Goal: Task Accomplishment & Management: Use online tool/utility

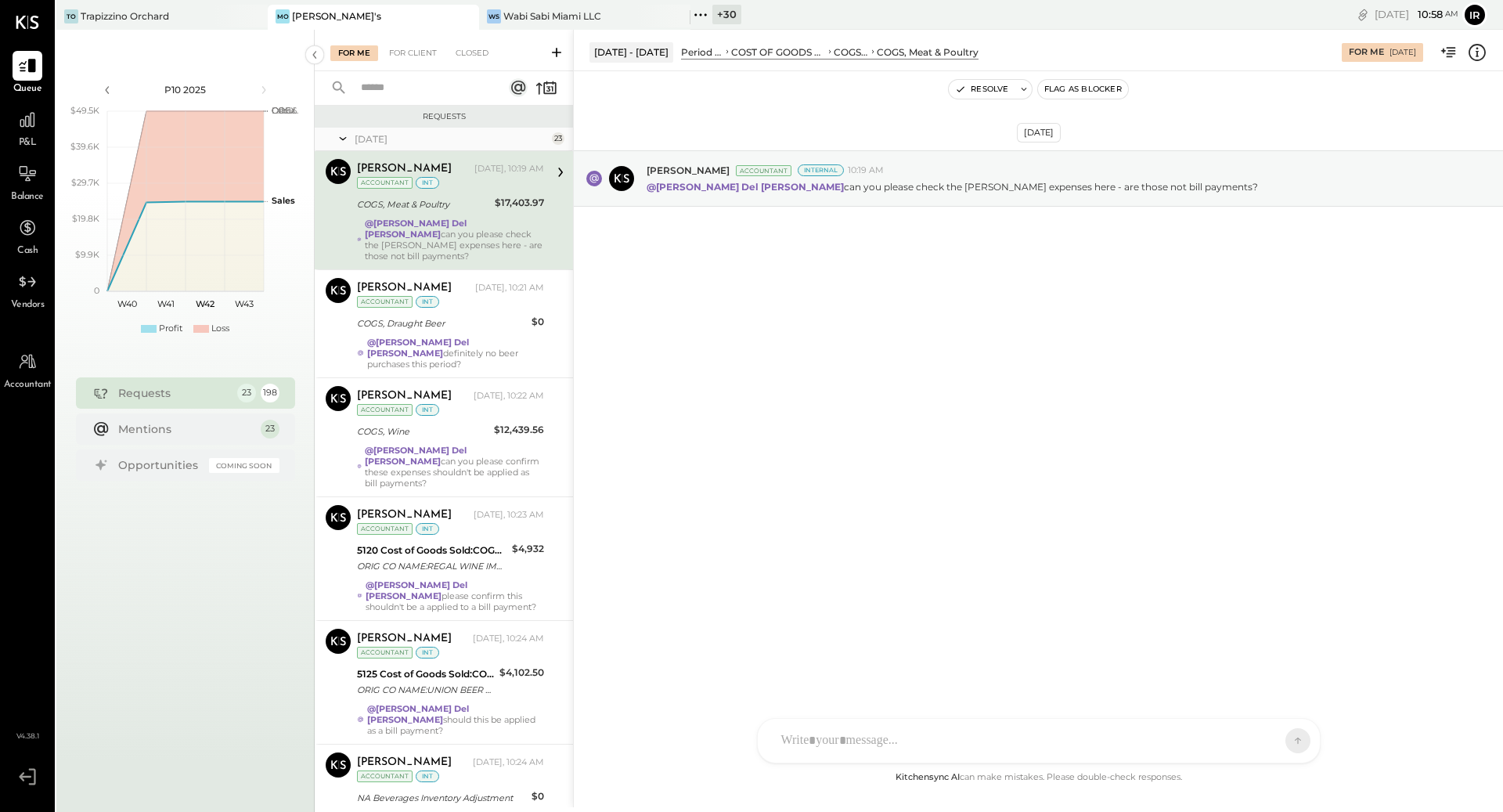
click at [467, 224] on strong "@[PERSON_NAME] Del [PERSON_NAME]" at bounding box center [416, 228] width 102 height 22
drag, startPoint x: 797, startPoint y: 185, endPoint x: 1218, endPoint y: 181, distance: 421.0
click at [1218, 181] on div "@[PERSON_NAME] Del [PERSON_NAME] can you please check the [PERSON_NAME] expense…" at bounding box center [1068, 185] width 844 height 16
copy p "can you please check the [PERSON_NAME] expenses here - are those not bill payme…"
click at [848, 742] on div at bounding box center [1025, 740] width 503 height 34
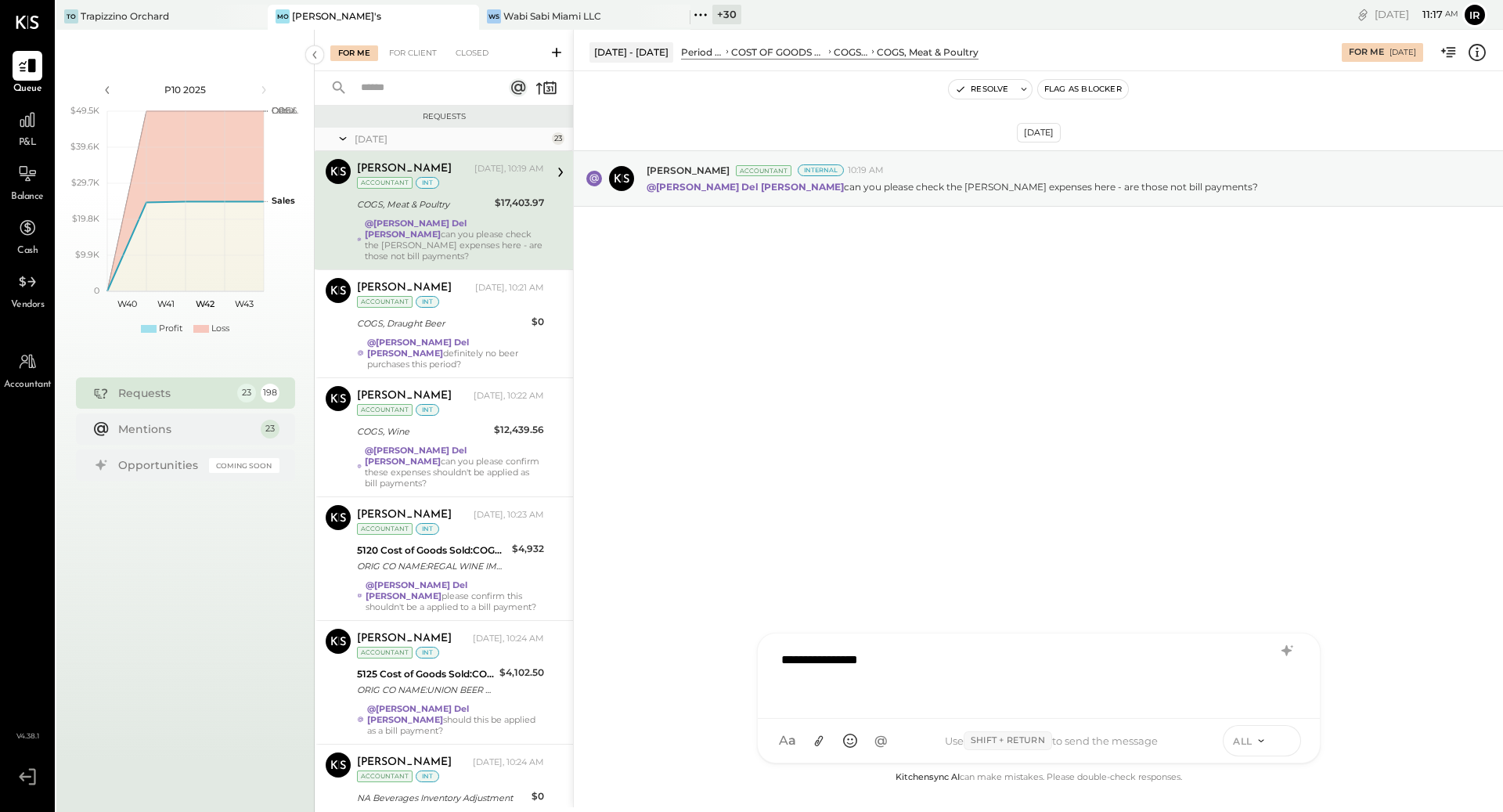
click at [1287, 741] on icon at bounding box center [1285, 739] width 14 height 15
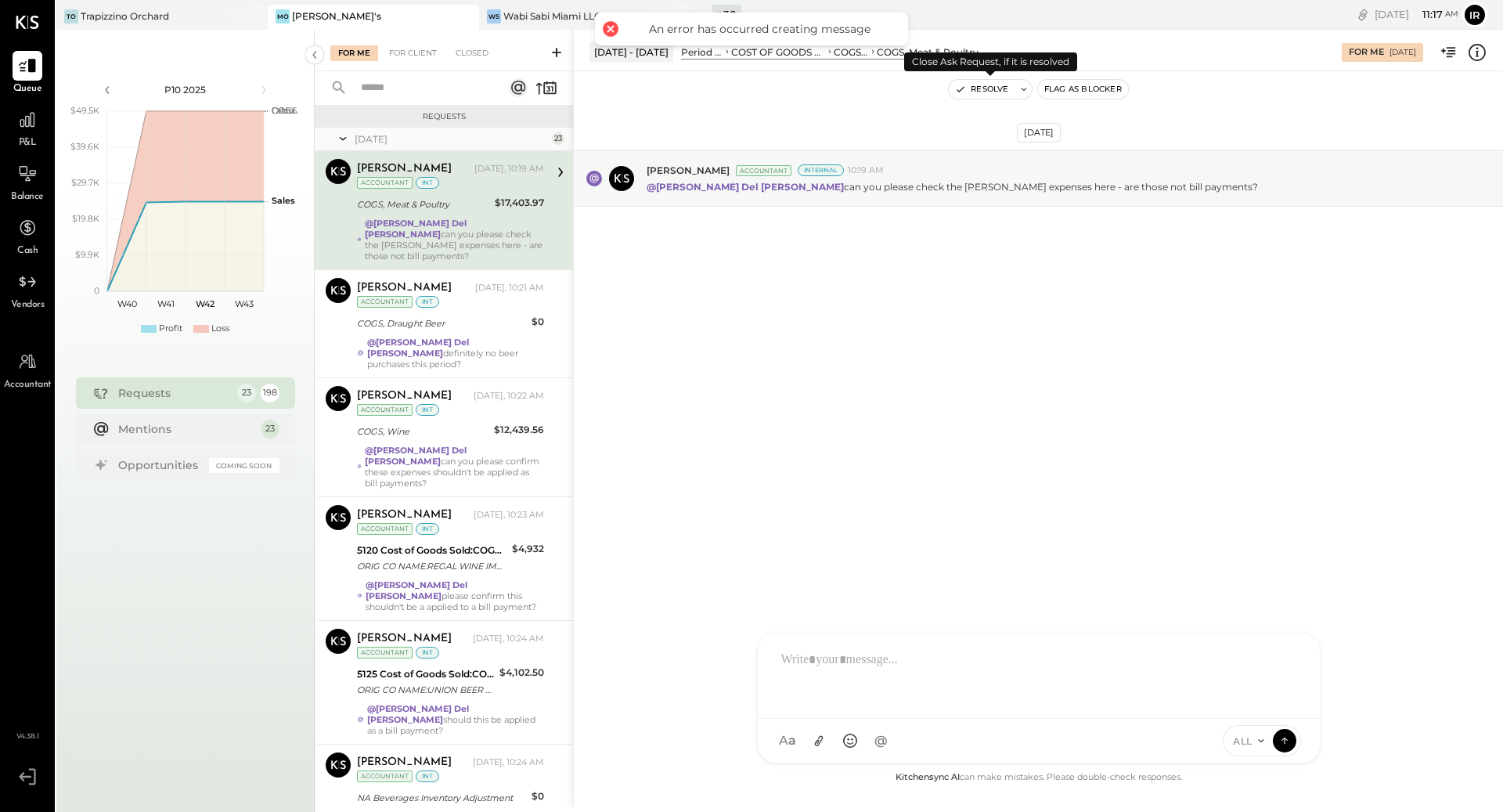
click at [999, 92] on button "Resolve" at bounding box center [982, 89] width 66 height 19
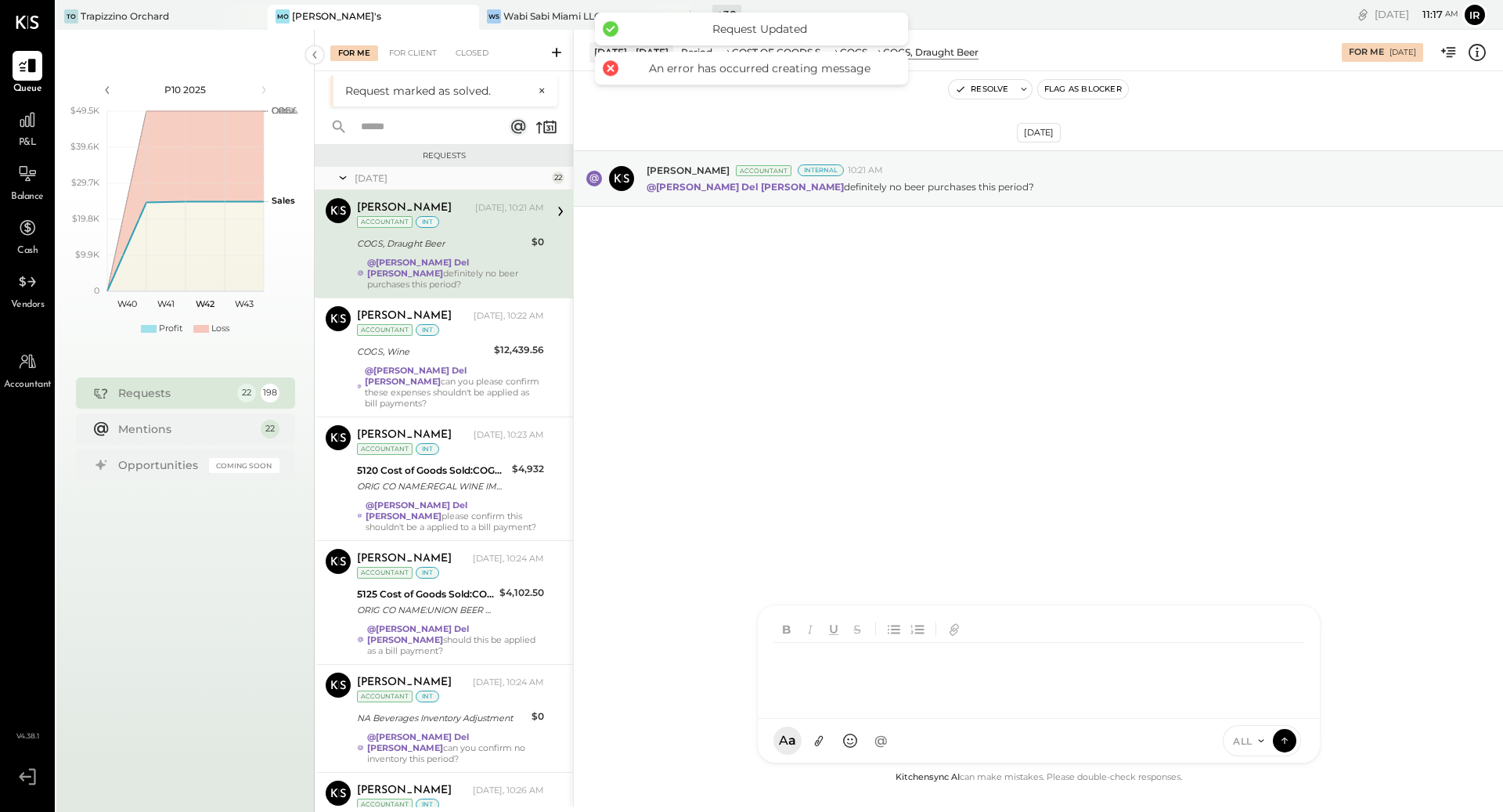
click at [808, 747] on div "N nick ID [PERSON_NAME] Del [PERSON_NAME] [PERSON_NAME] [PERSON_NAME] E [PERSON…" at bounding box center [1039, 683] width 564 height 159
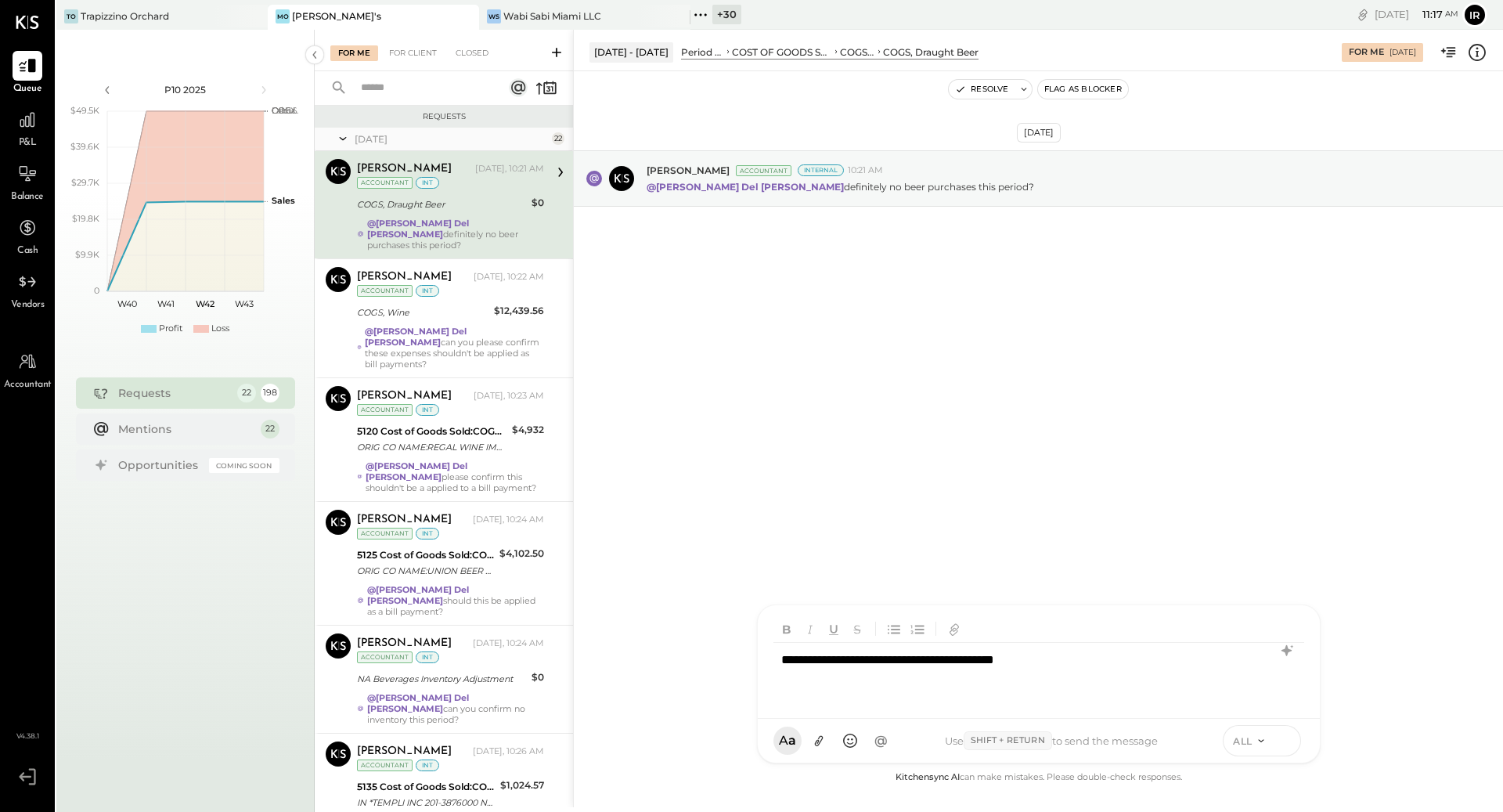
click at [1286, 741] on icon at bounding box center [1285, 739] width 14 height 15
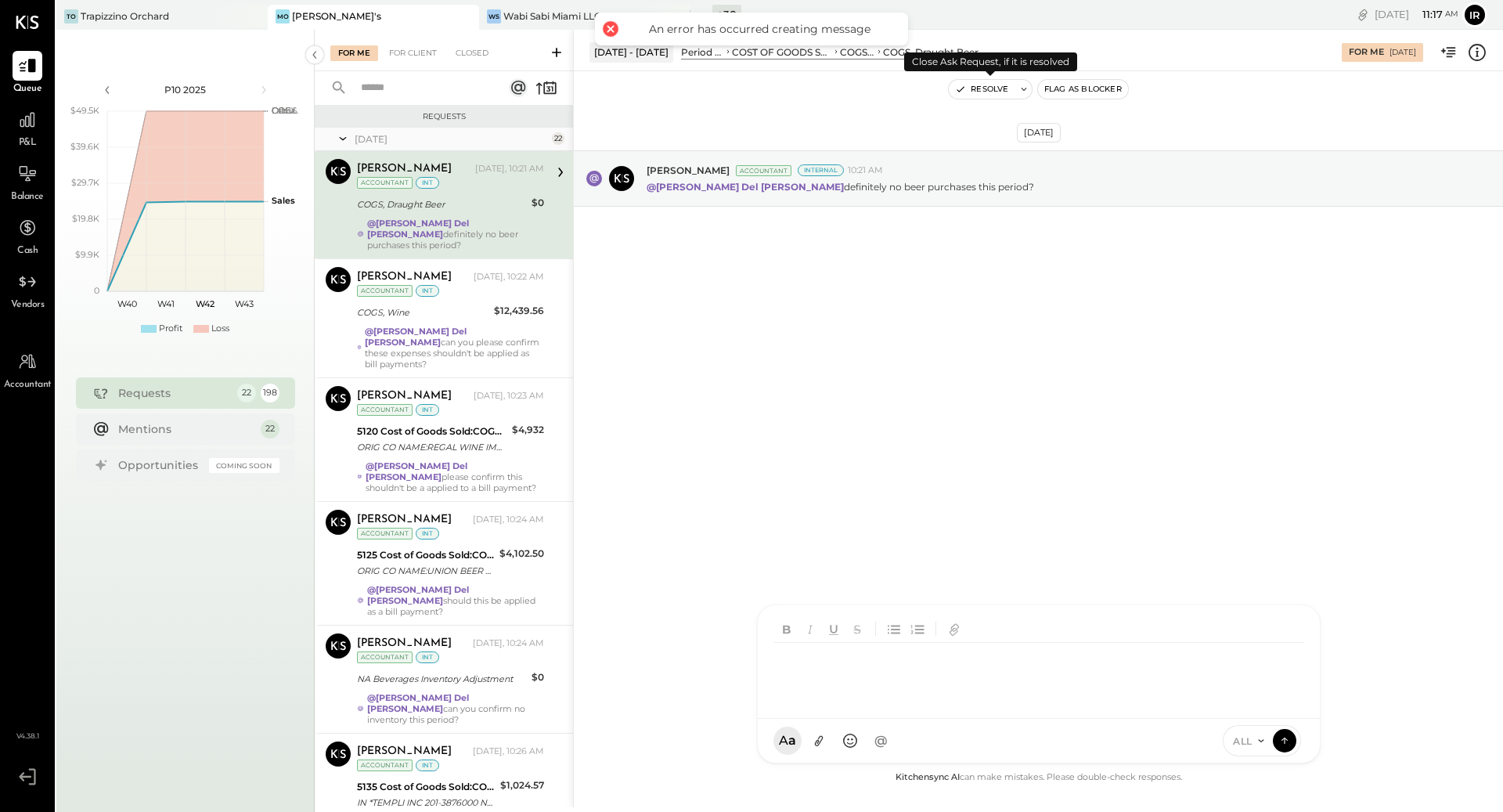
click at [1001, 87] on button "Resolve" at bounding box center [982, 89] width 66 height 19
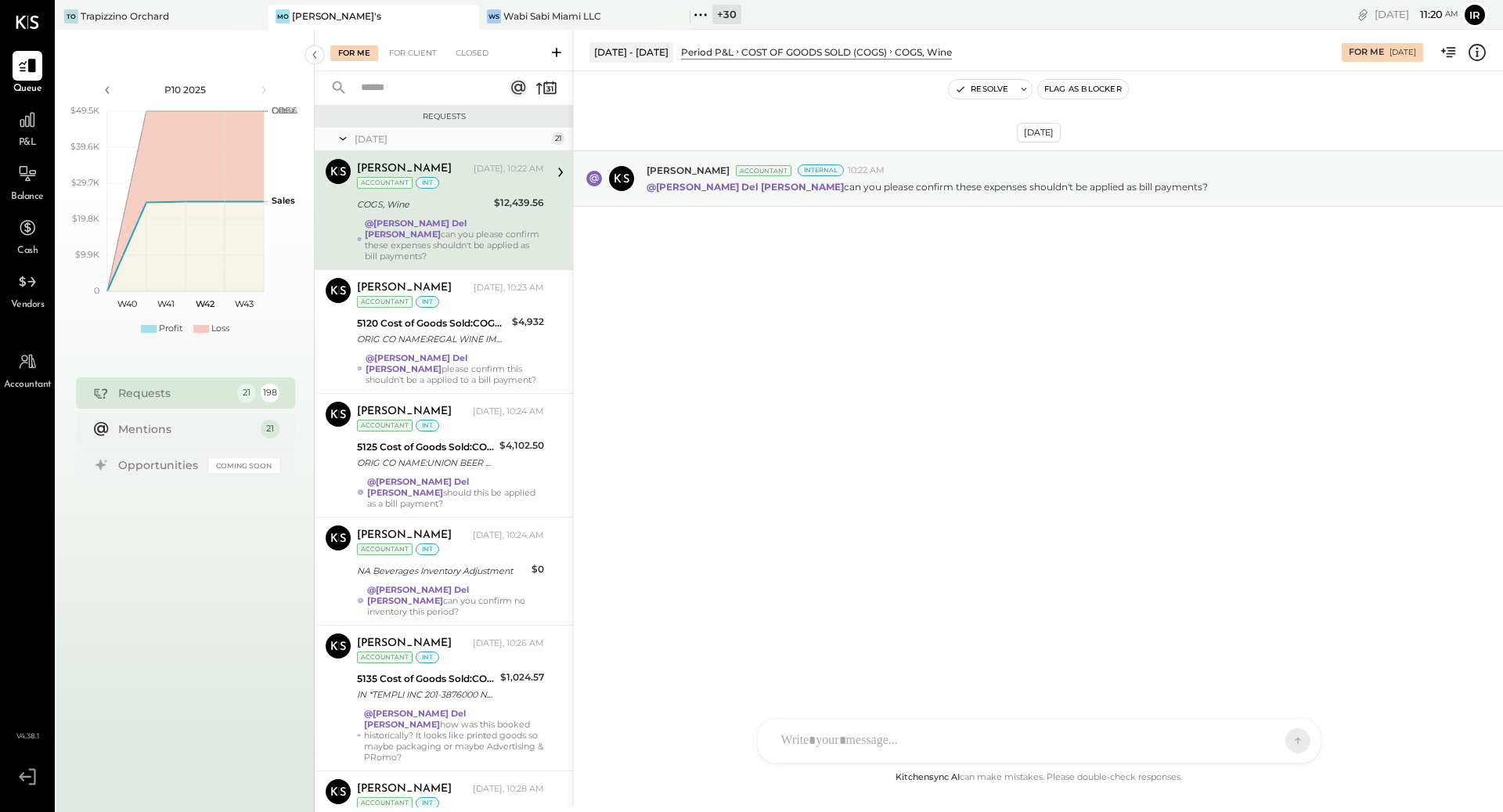
click at [990, 101] on div "Resolve Flag as Blocker" at bounding box center [1039, 89] width 930 height 36
click at [990, 88] on button "Resolve" at bounding box center [982, 89] width 66 height 19
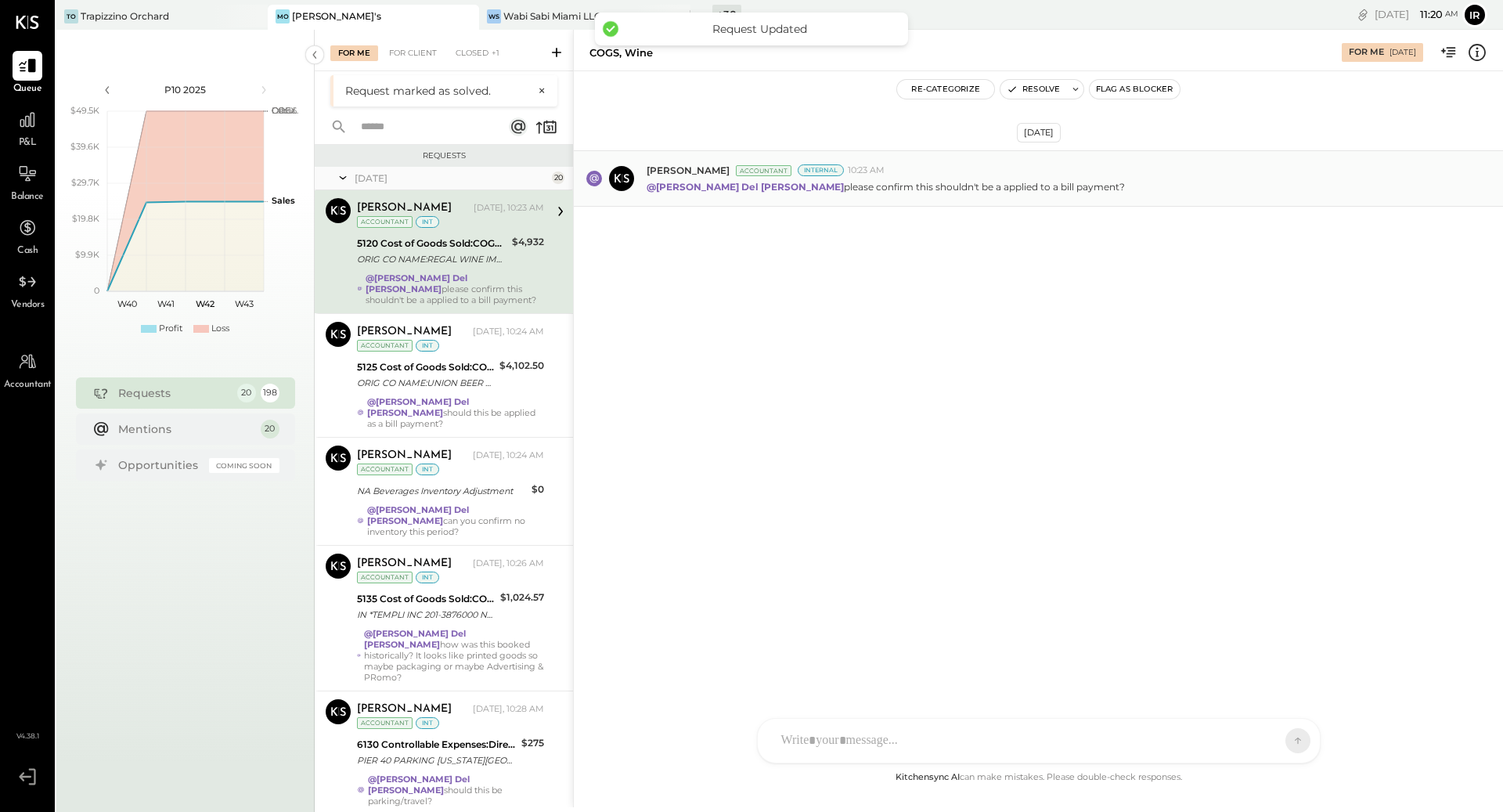
click at [462, 230] on div "[PERSON_NAME] [DATE], 10:23 AM Accountant int 5120 Cost of Goods Sold:COGS, Win…" at bounding box center [451, 251] width 188 height 107
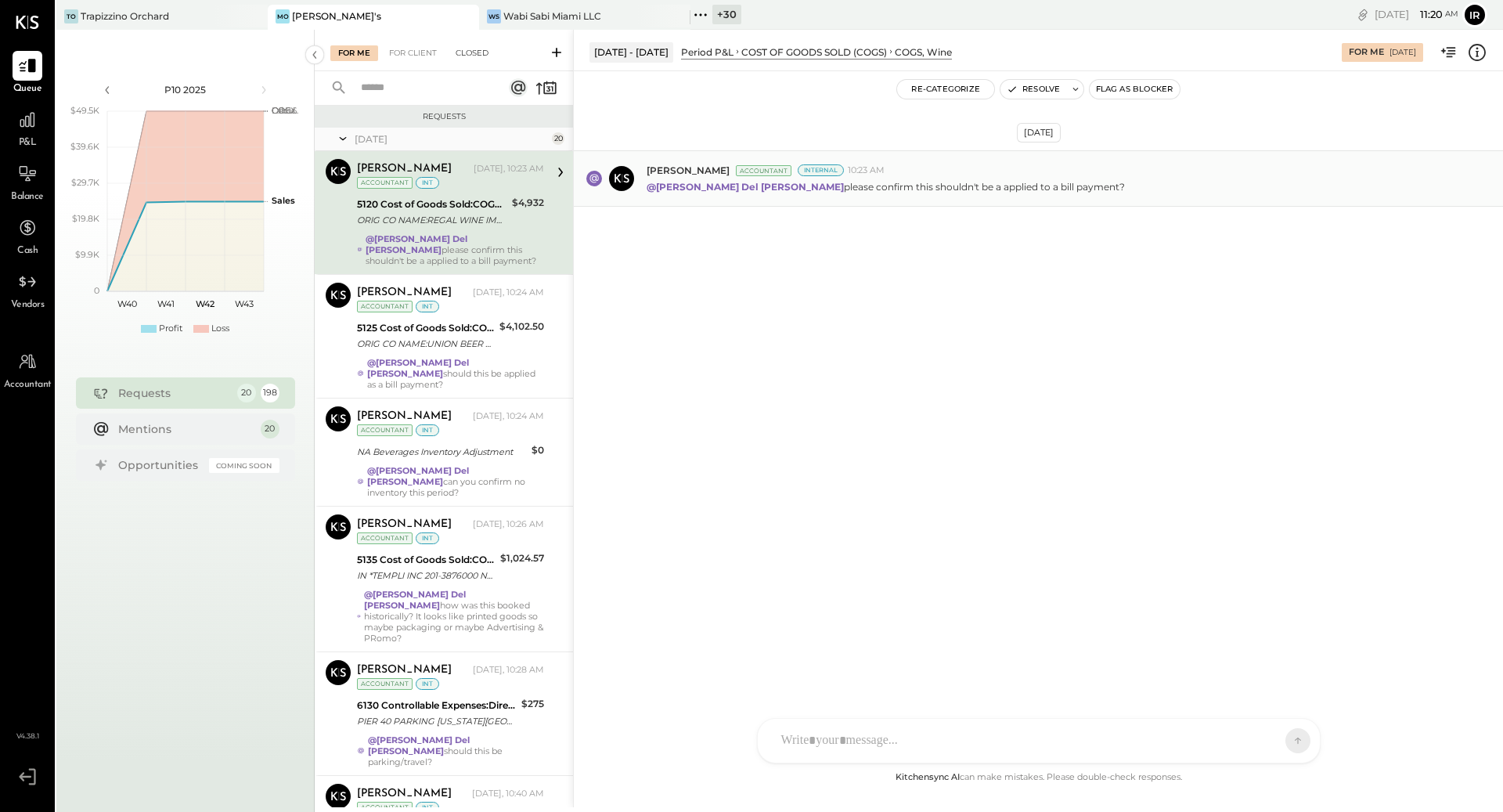
click at [472, 55] on div "Closed" at bounding box center [472, 52] width 49 height 15
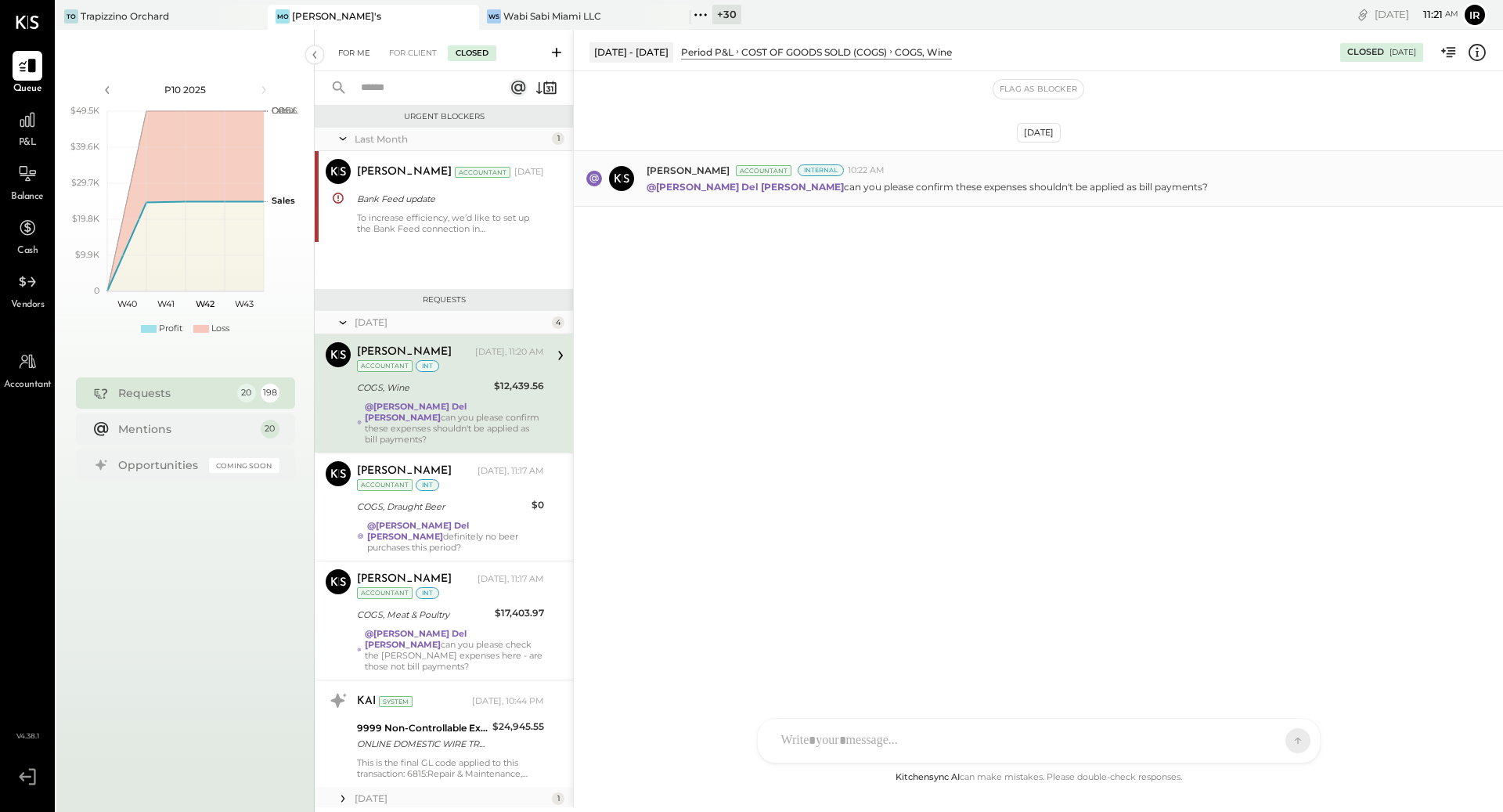
click at [353, 58] on div "For Me" at bounding box center [353, 52] width 48 height 15
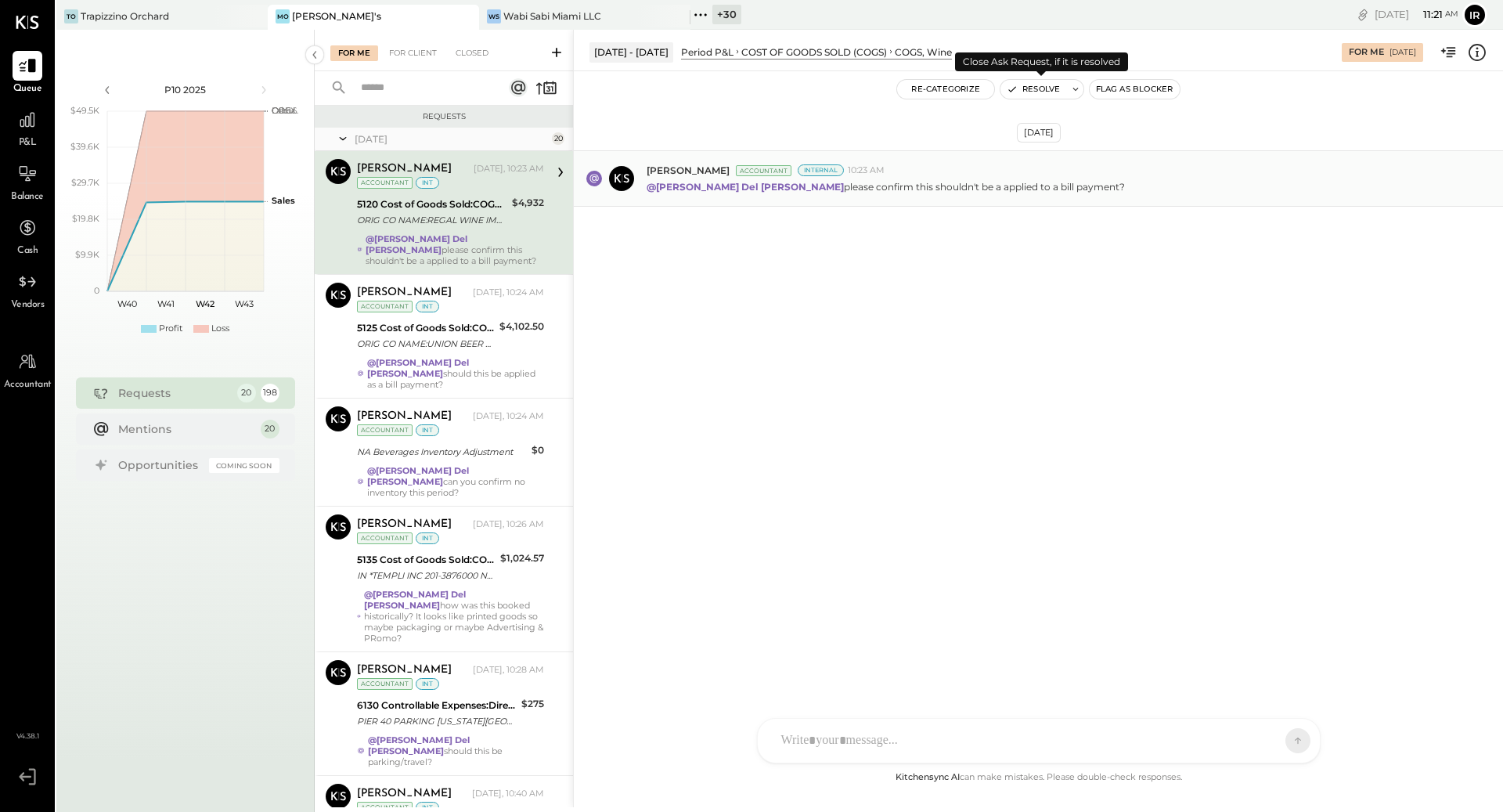
click at [1049, 84] on button "Resolve" at bounding box center [1033, 89] width 66 height 19
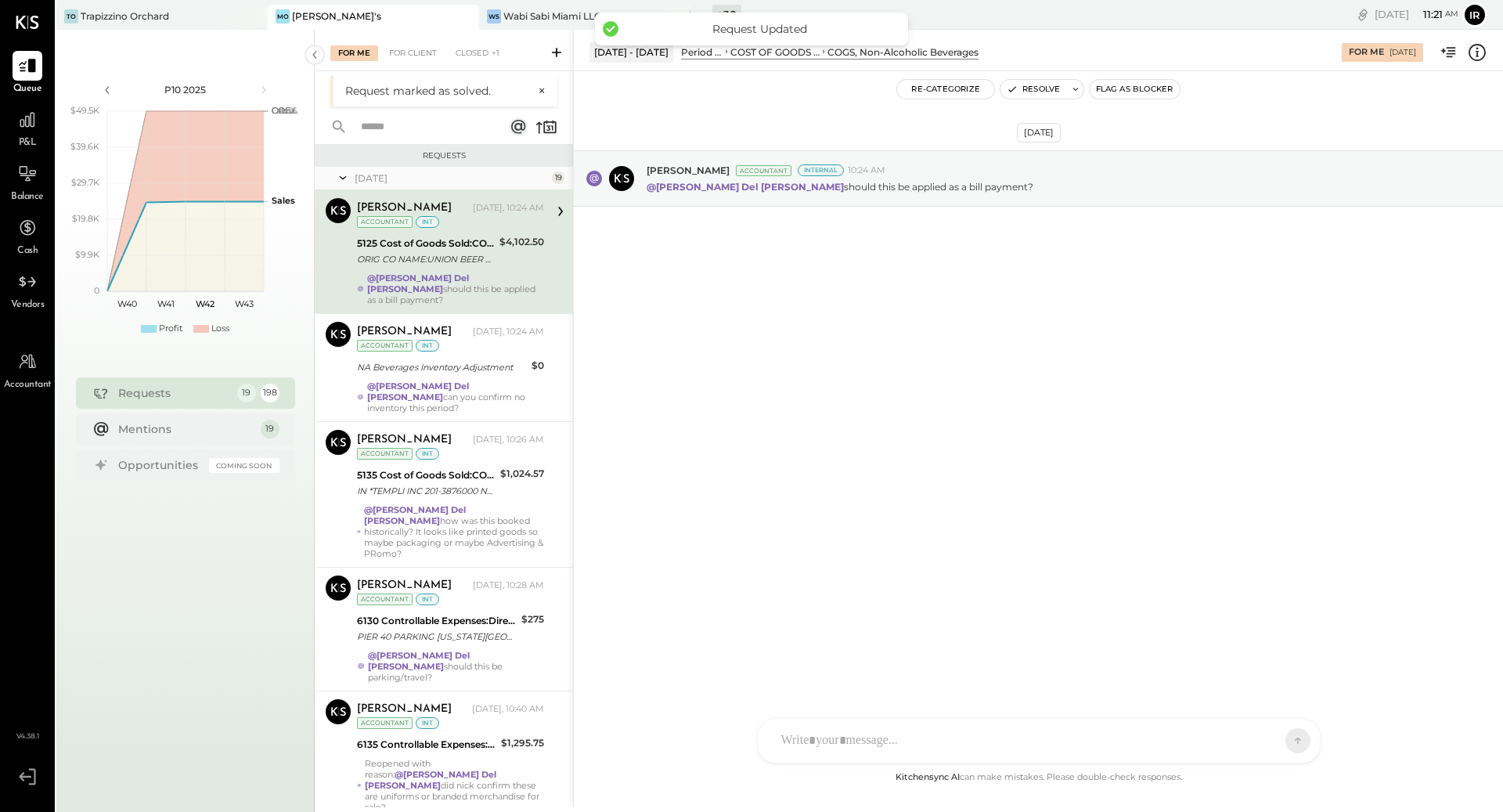
click at [489, 226] on div "[PERSON_NAME] [DATE], 10:24 AM Accountant int" at bounding box center [451, 214] width 188 height 32
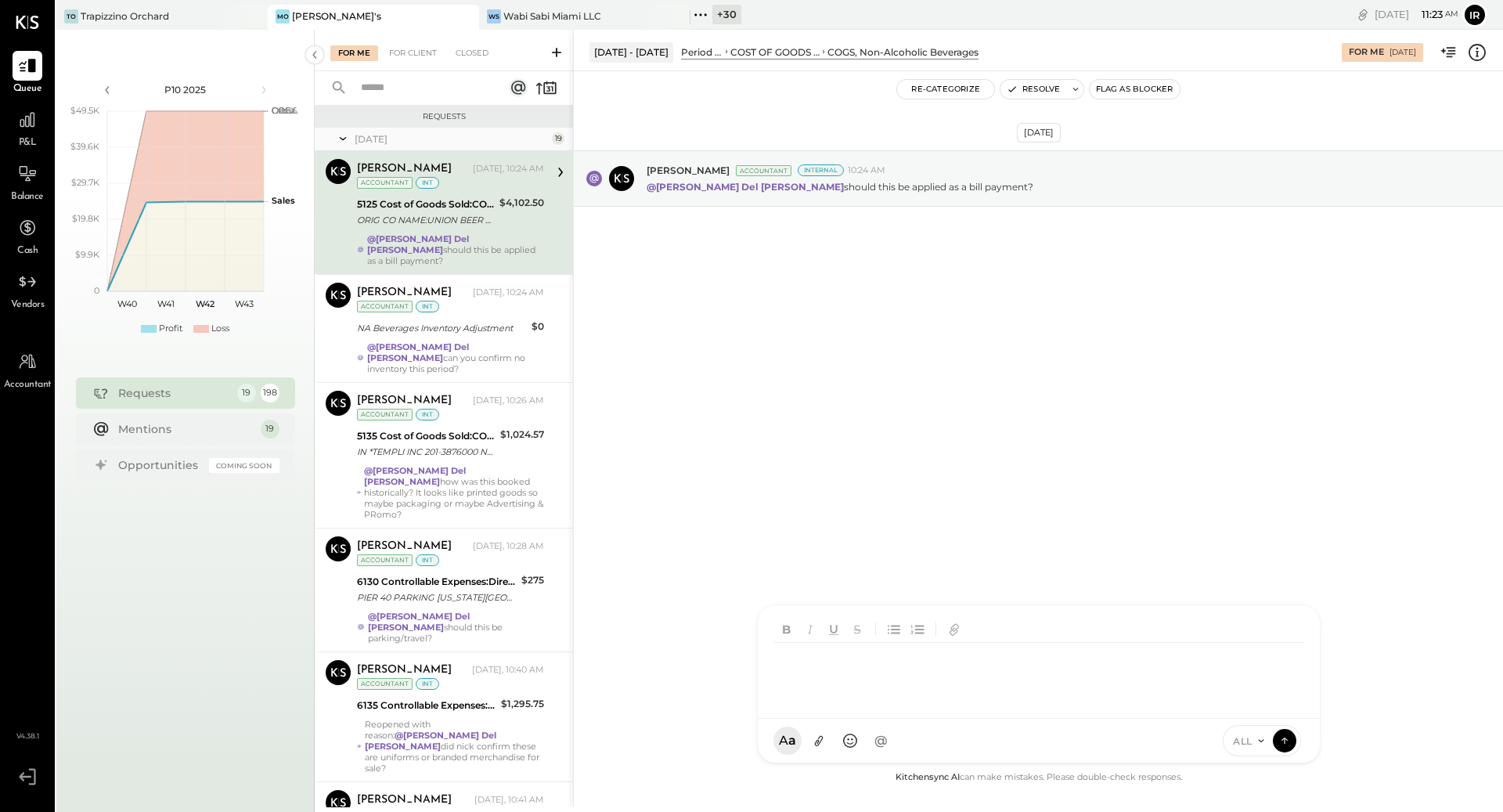
click at [918, 718] on div at bounding box center [1040, 661] width 563 height 114
click at [1286, 743] on icon at bounding box center [1285, 739] width 14 height 15
click at [1044, 92] on button "Resolve" at bounding box center [1033, 89] width 66 height 19
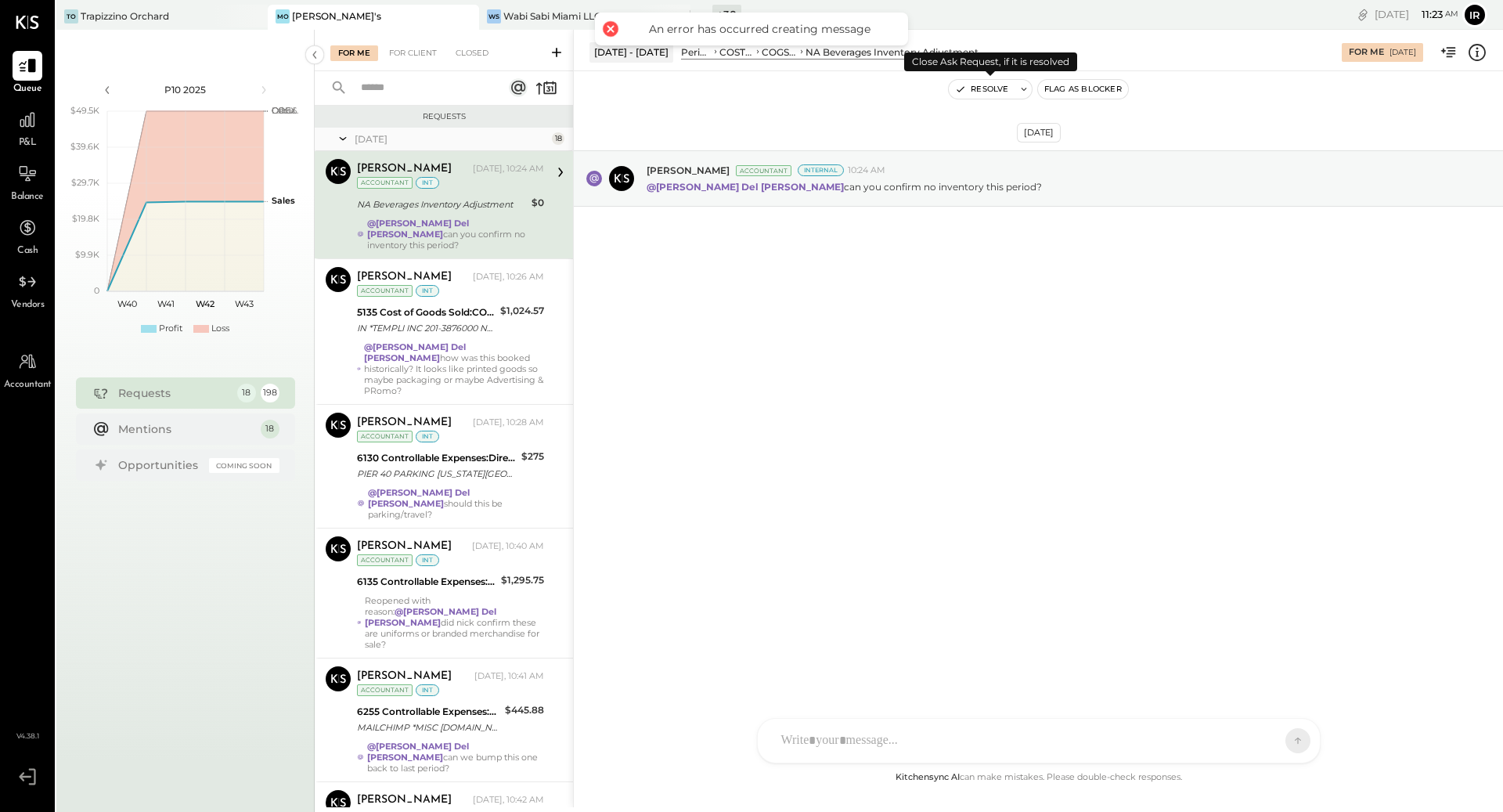
click at [980, 92] on button "Resolve" at bounding box center [982, 89] width 66 height 19
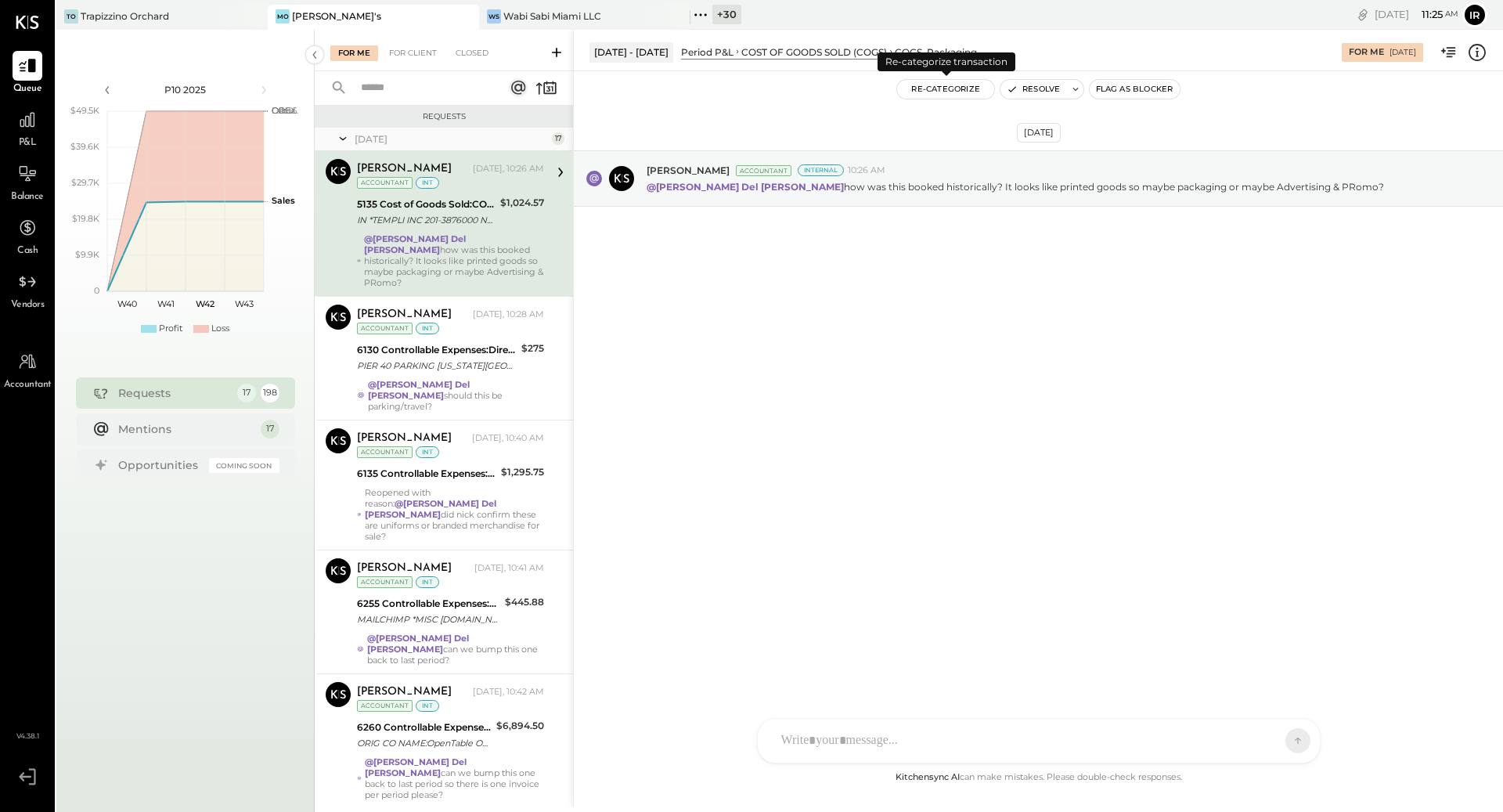
click at [962, 88] on button "Re-Categorize" at bounding box center [946, 89] width 97 height 19
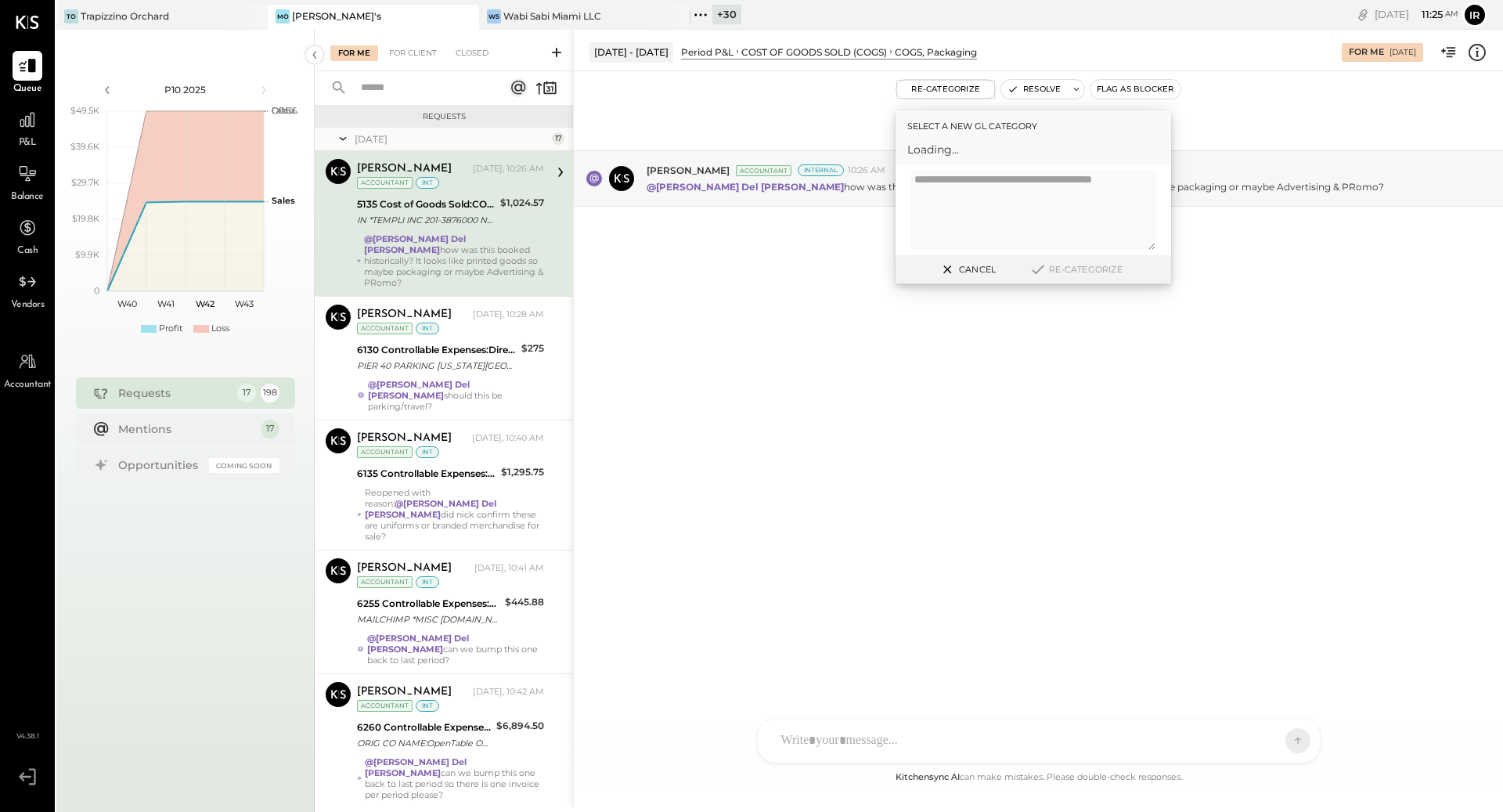
click at [969, 151] on span "Loading..." at bounding box center [1034, 149] width 252 height 15
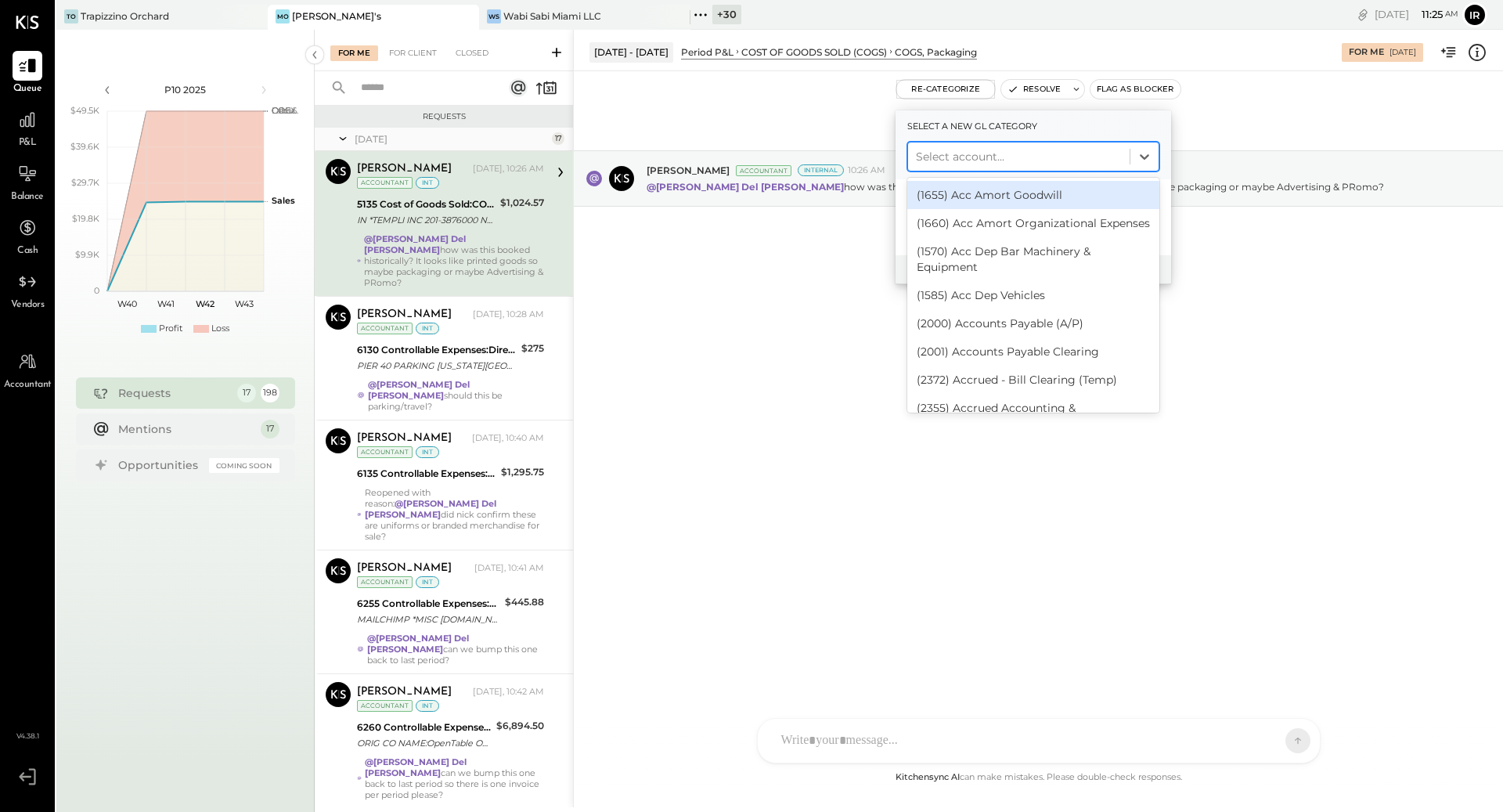
click at [973, 152] on div at bounding box center [1019, 156] width 206 height 19
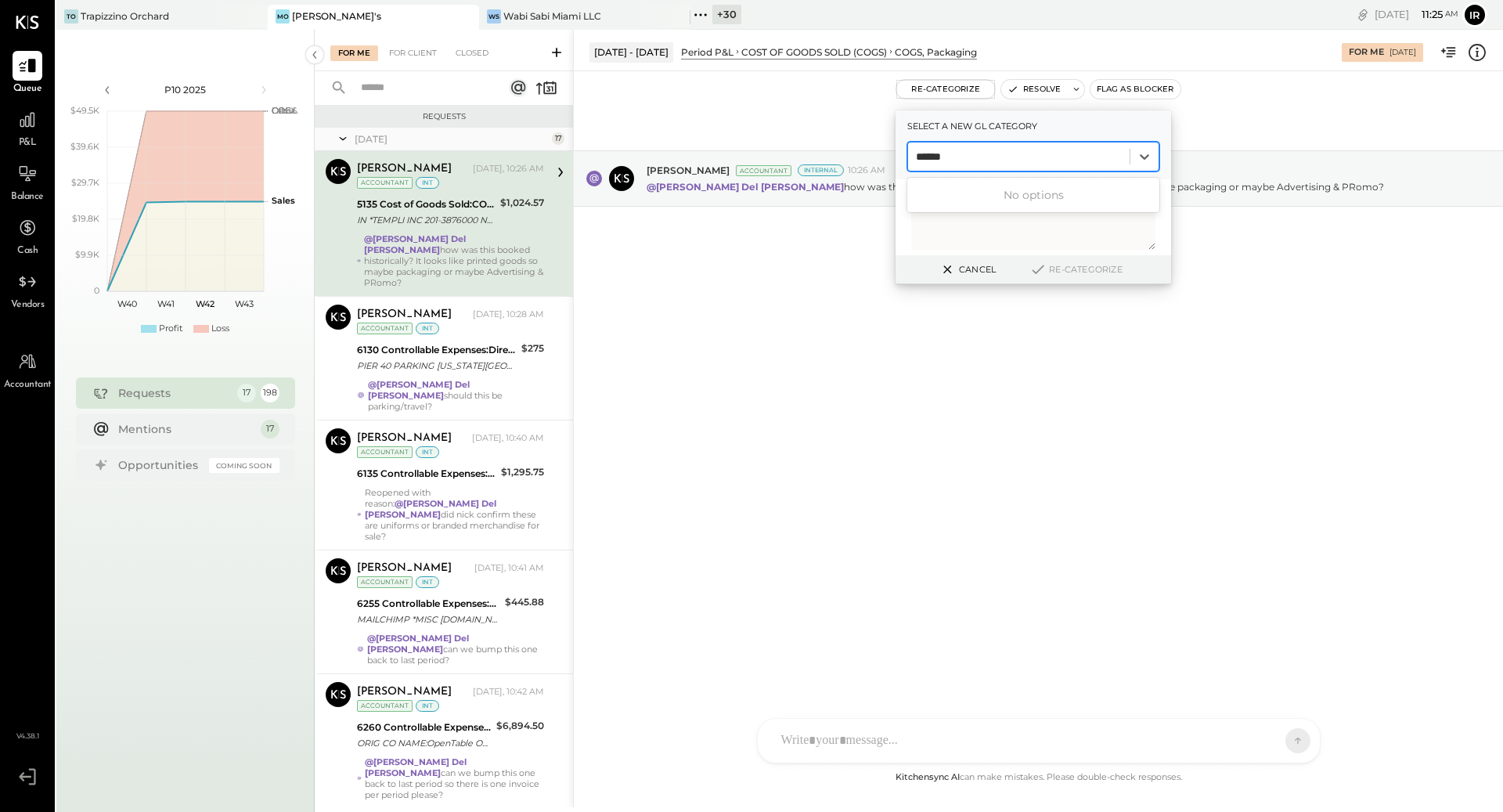
type input "*****"
click at [1064, 224] on div "(6260) Advertising & Promotions" at bounding box center [1034, 223] width 252 height 28
click at [1066, 271] on button "Re-Categorize" at bounding box center [1076, 269] width 104 height 19
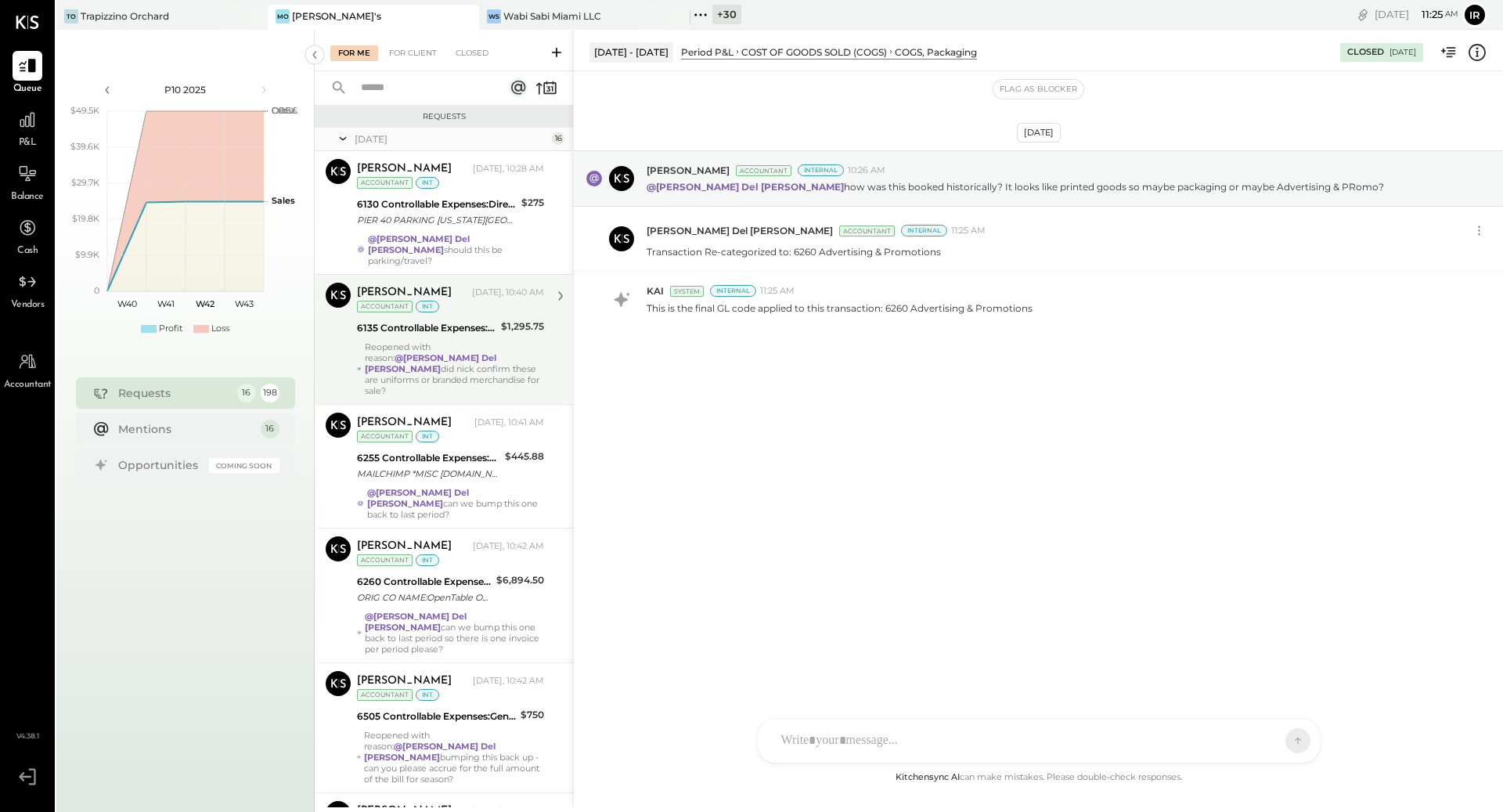
click at [423, 287] on div "[PERSON_NAME]" at bounding box center [404, 292] width 95 height 15
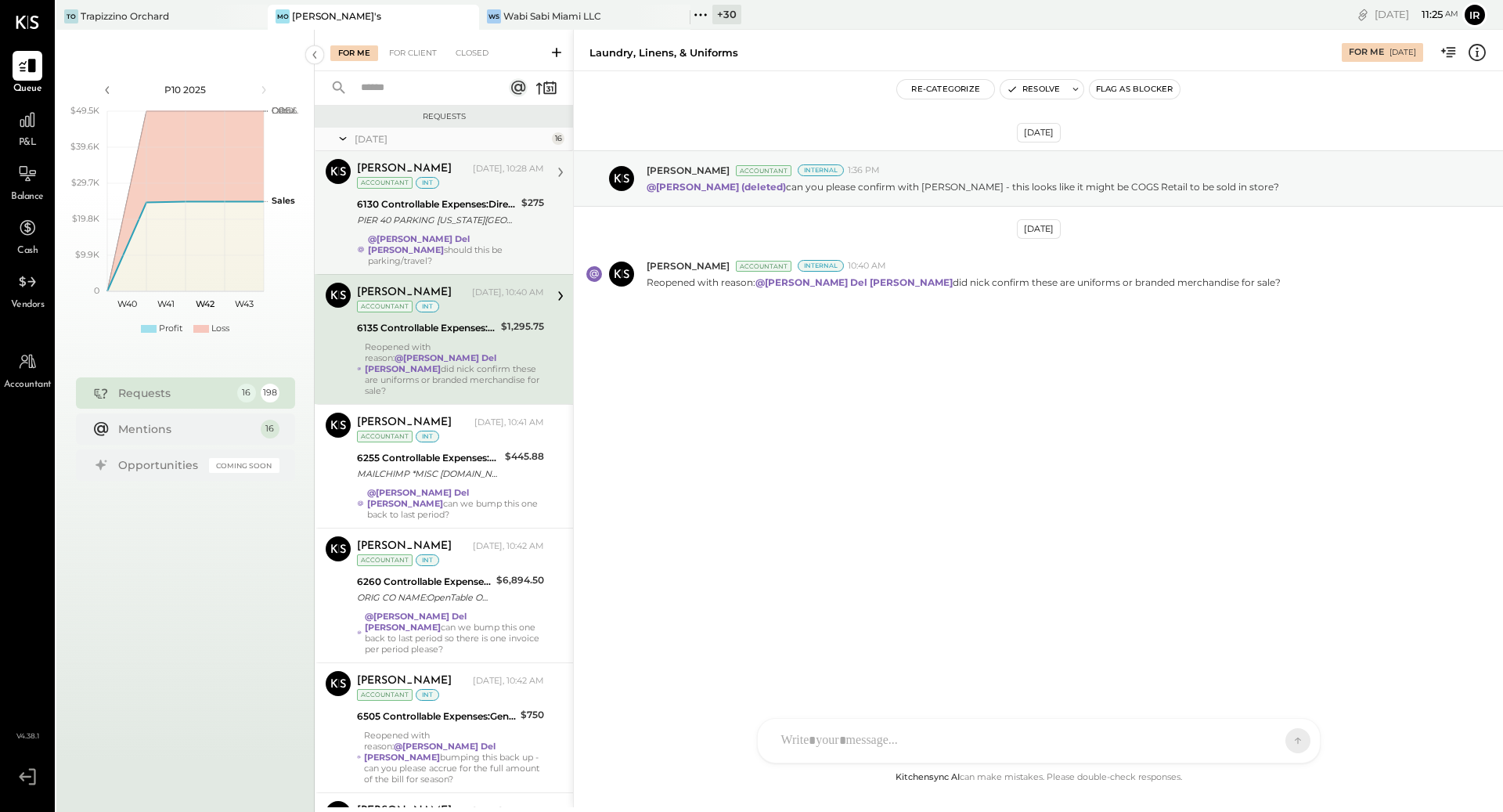
click at [419, 230] on div "[PERSON_NAME] [DATE], 10:28 AM Accountant int 6130 Controllable Expenses:Direct…" at bounding box center [451, 212] width 188 height 107
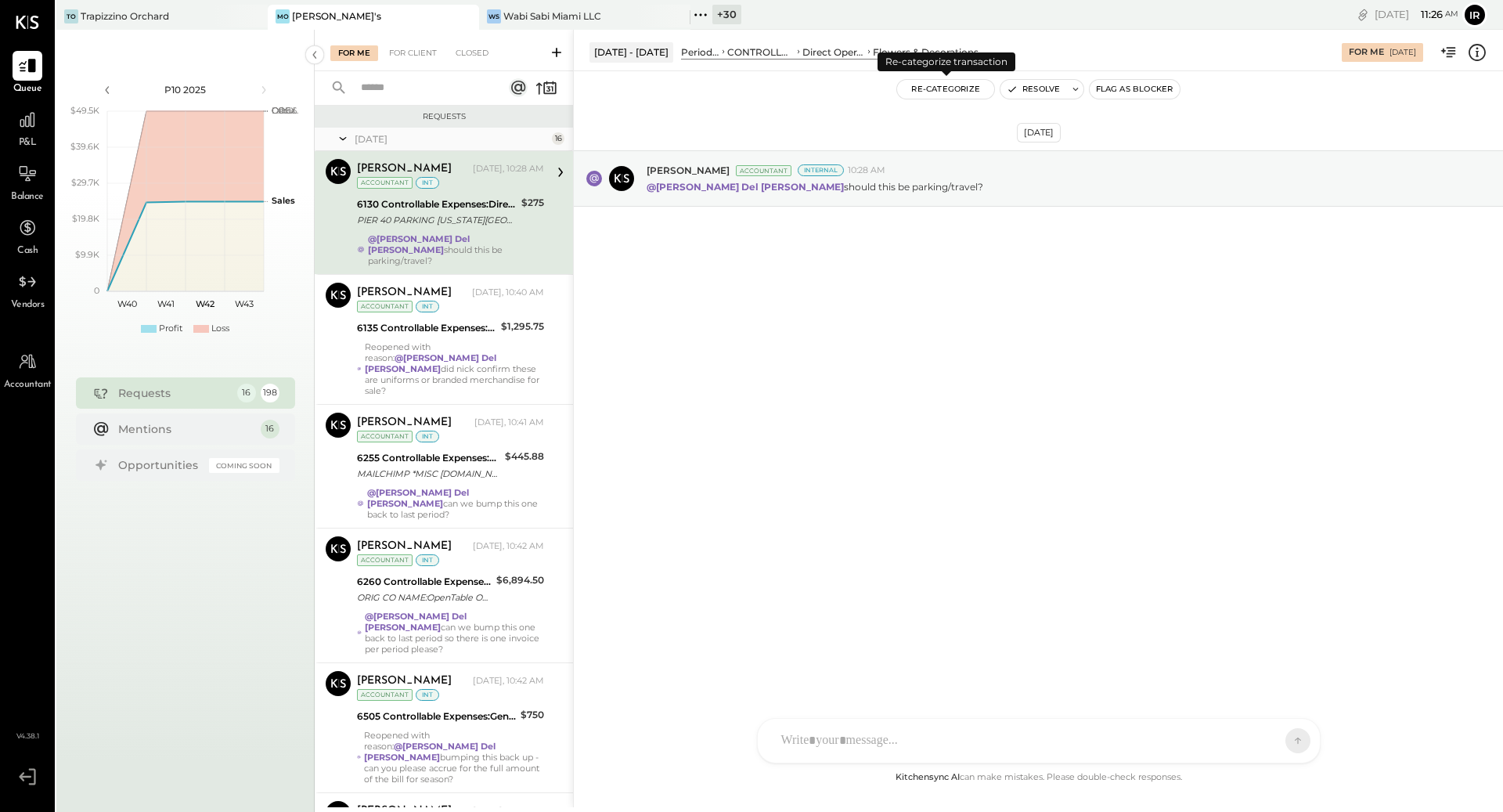
click at [959, 87] on button "Re-Categorize" at bounding box center [946, 89] width 97 height 19
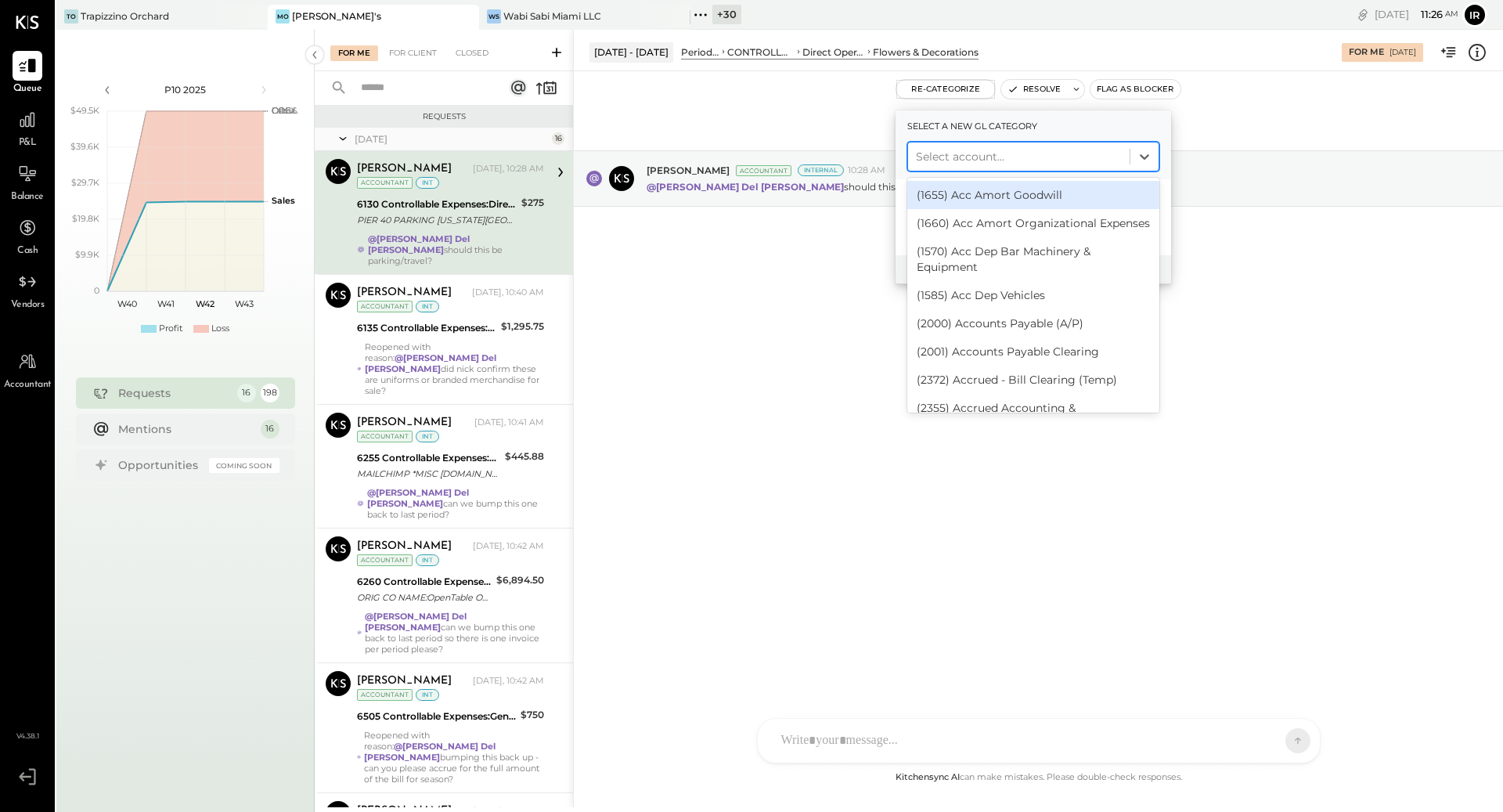
click at [974, 156] on div at bounding box center [1019, 156] width 206 height 19
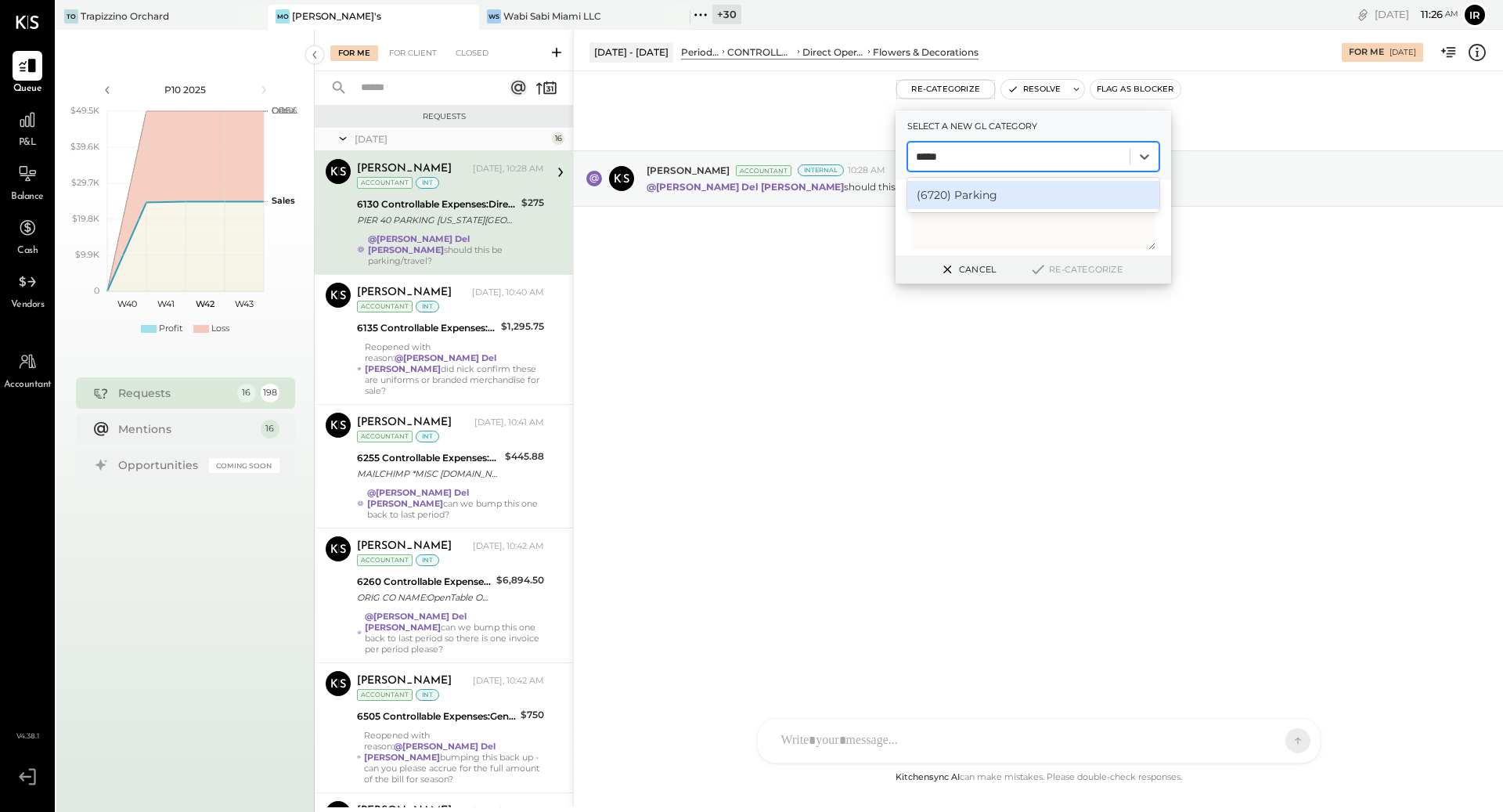
type input "******"
click at [1041, 200] on div "(6720) Parking" at bounding box center [1034, 195] width 252 height 28
click at [1080, 268] on button "Re-Categorize" at bounding box center [1076, 269] width 104 height 19
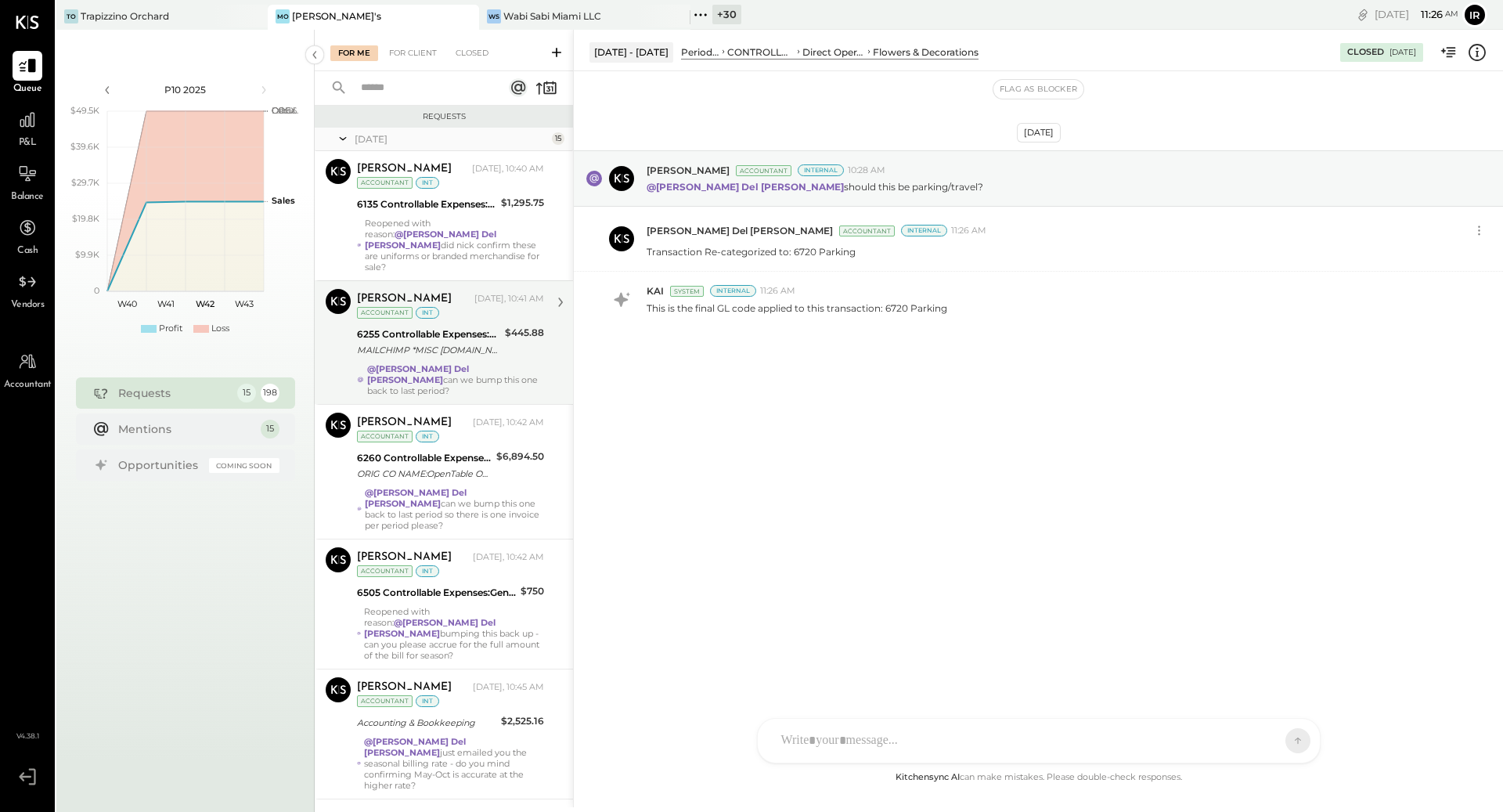
click at [431, 349] on div "[PERSON_NAME] [DATE], 10:41 AM Accountant int 6255 Controllable Expenses:Market…" at bounding box center [451, 342] width 188 height 107
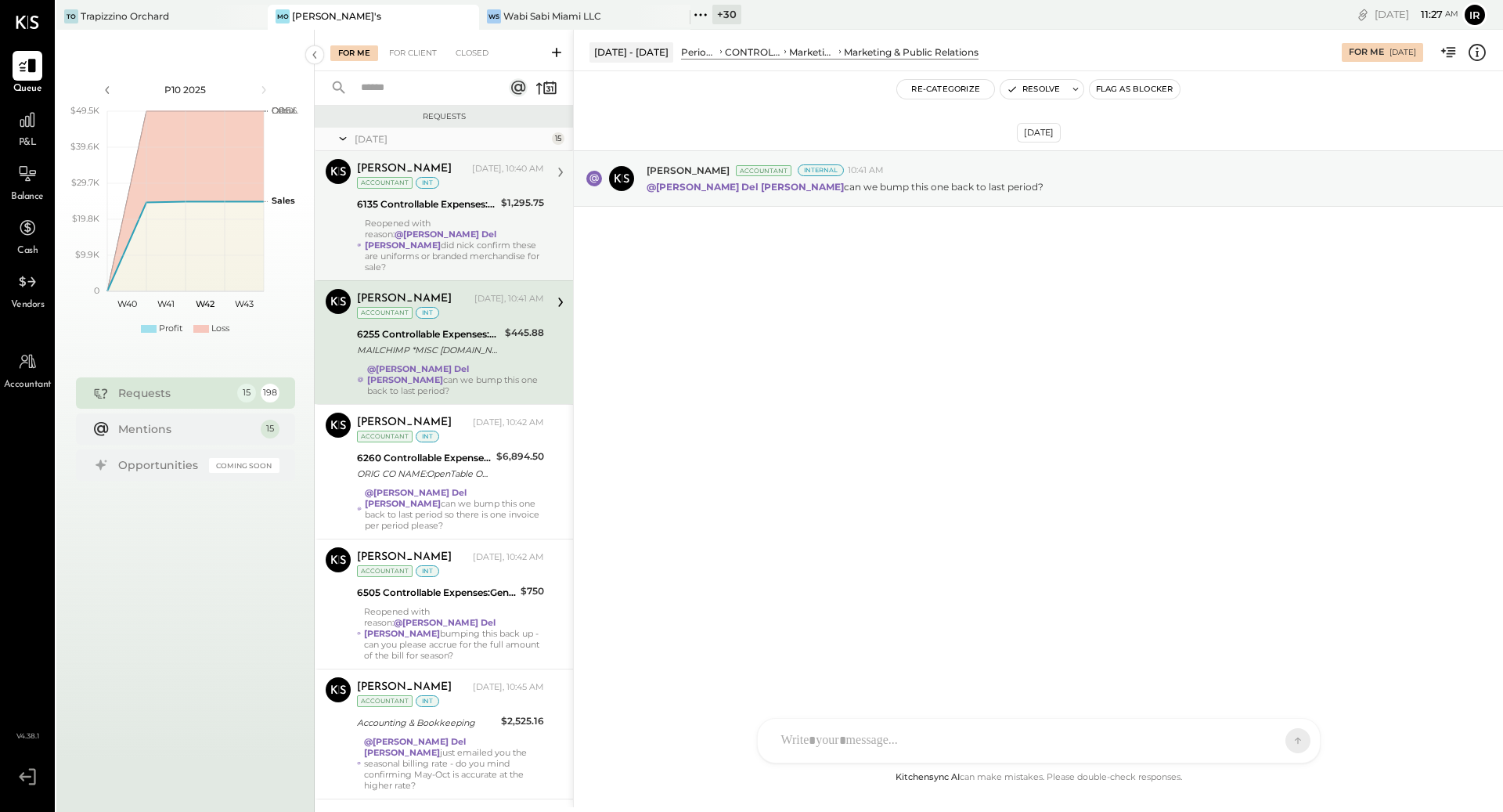
click at [470, 229] on strong "@[PERSON_NAME] Del [PERSON_NAME]" at bounding box center [431, 240] width 132 height 22
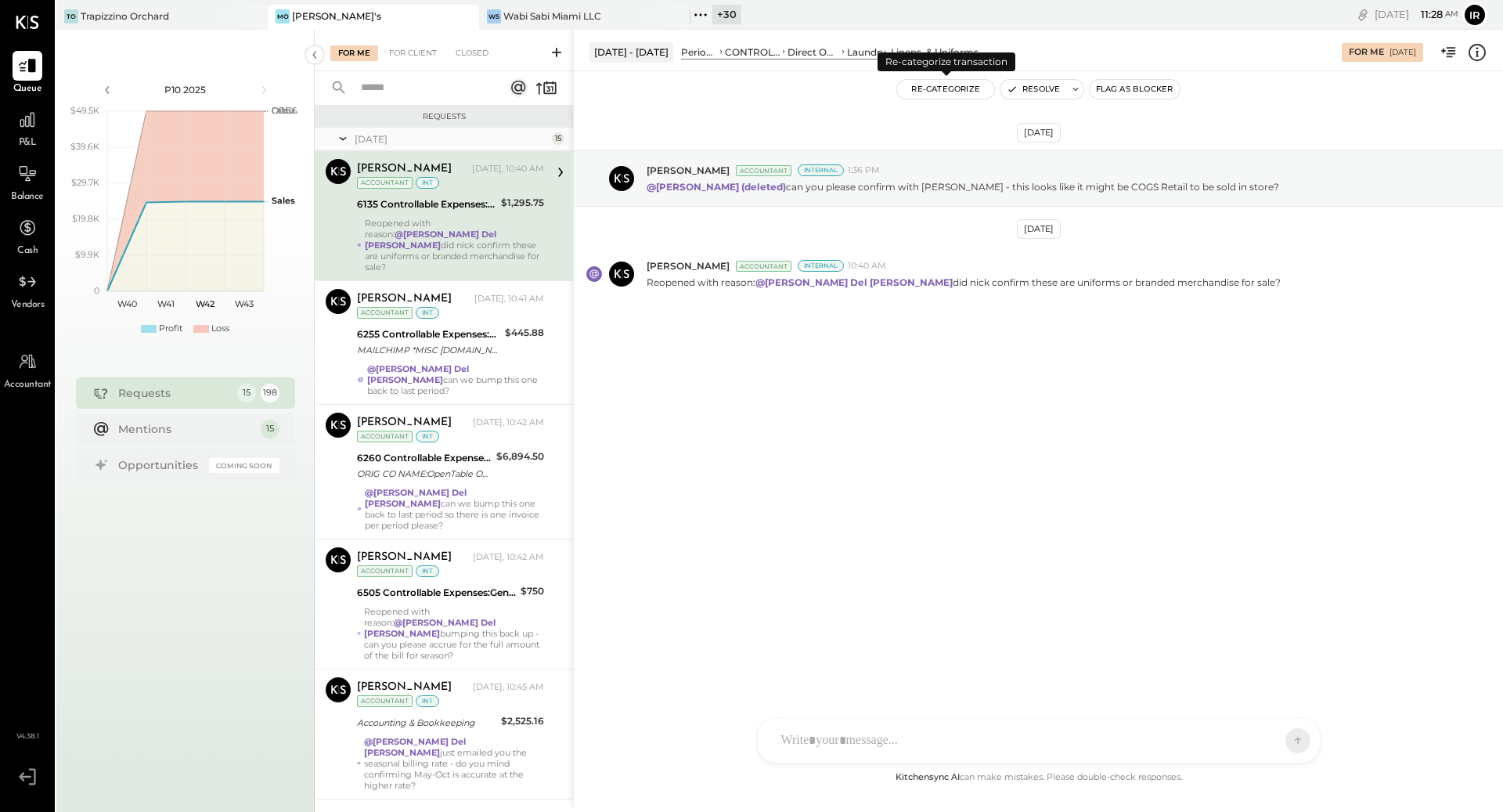
click at [938, 90] on button "Re-Categorize" at bounding box center [946, 89] width 97 height 19
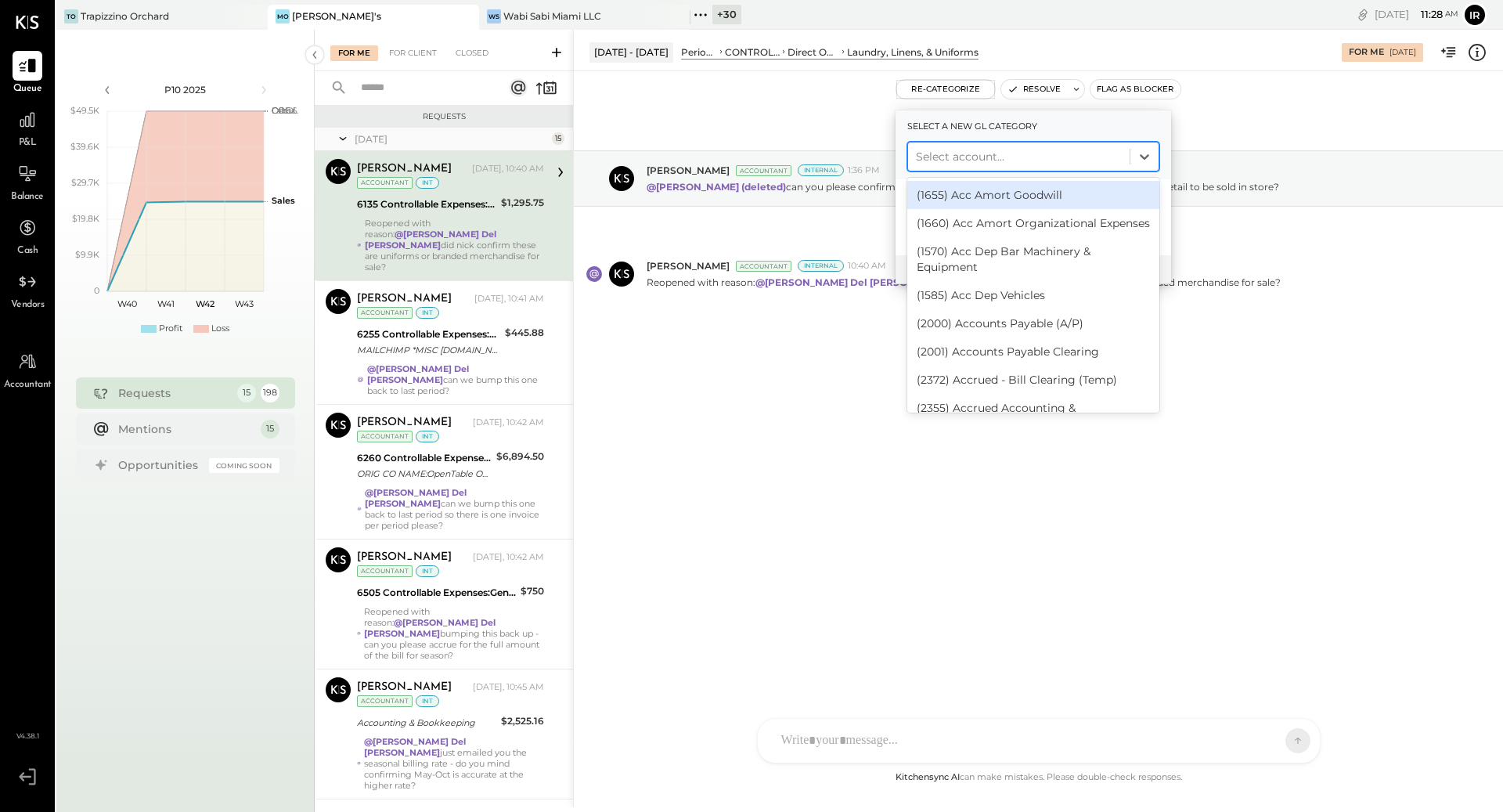
click at [980, 158] on div at bounding box center [1019, 156] width 206 height 19
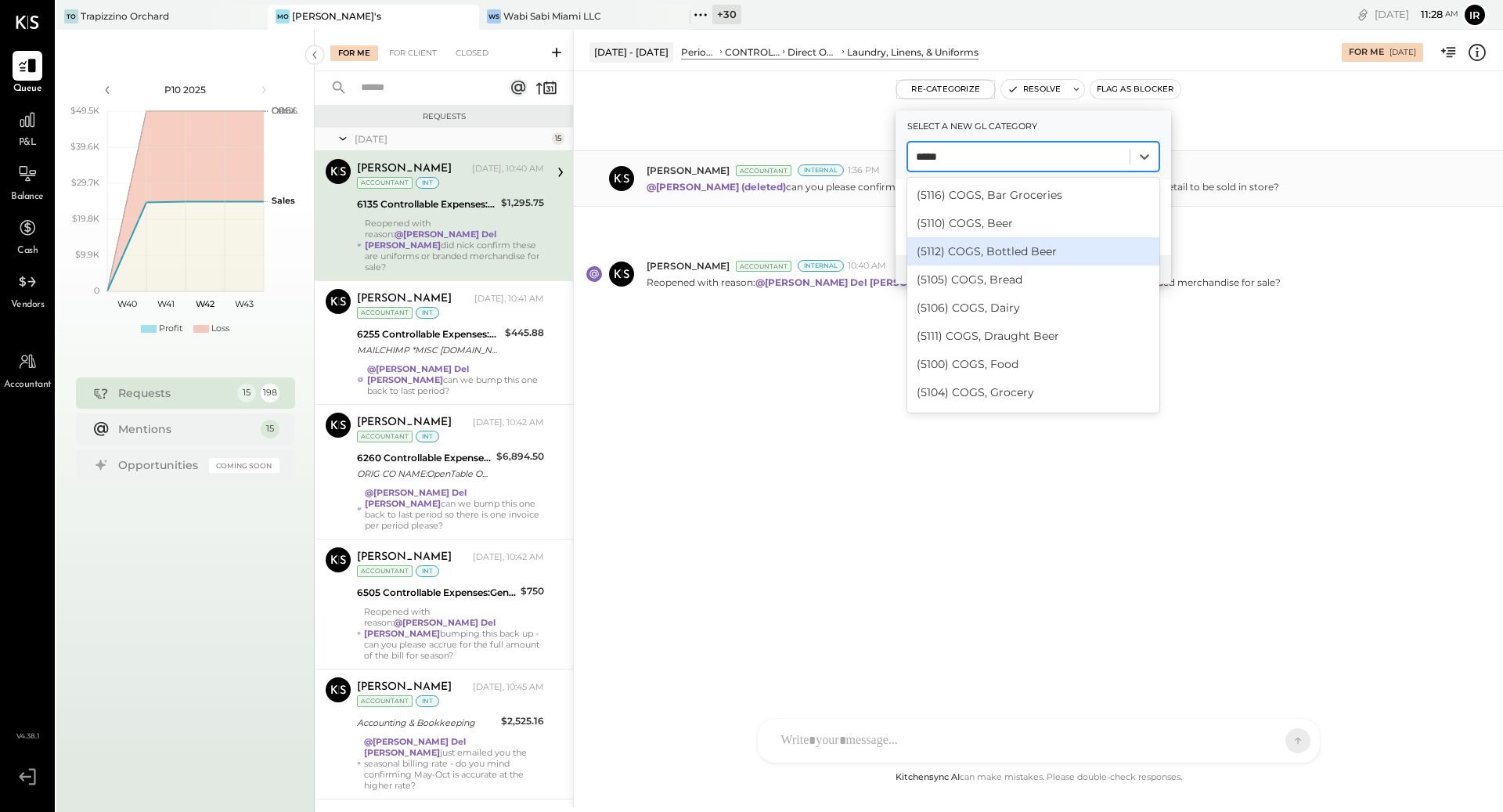
type input "****"
click at [1257, 192] on div "@[PERSON_NAME] (deleted) can you please confirm with [PERSON_NAME] - this looks…" at bounding box center [1068, 185] width 844 height 16
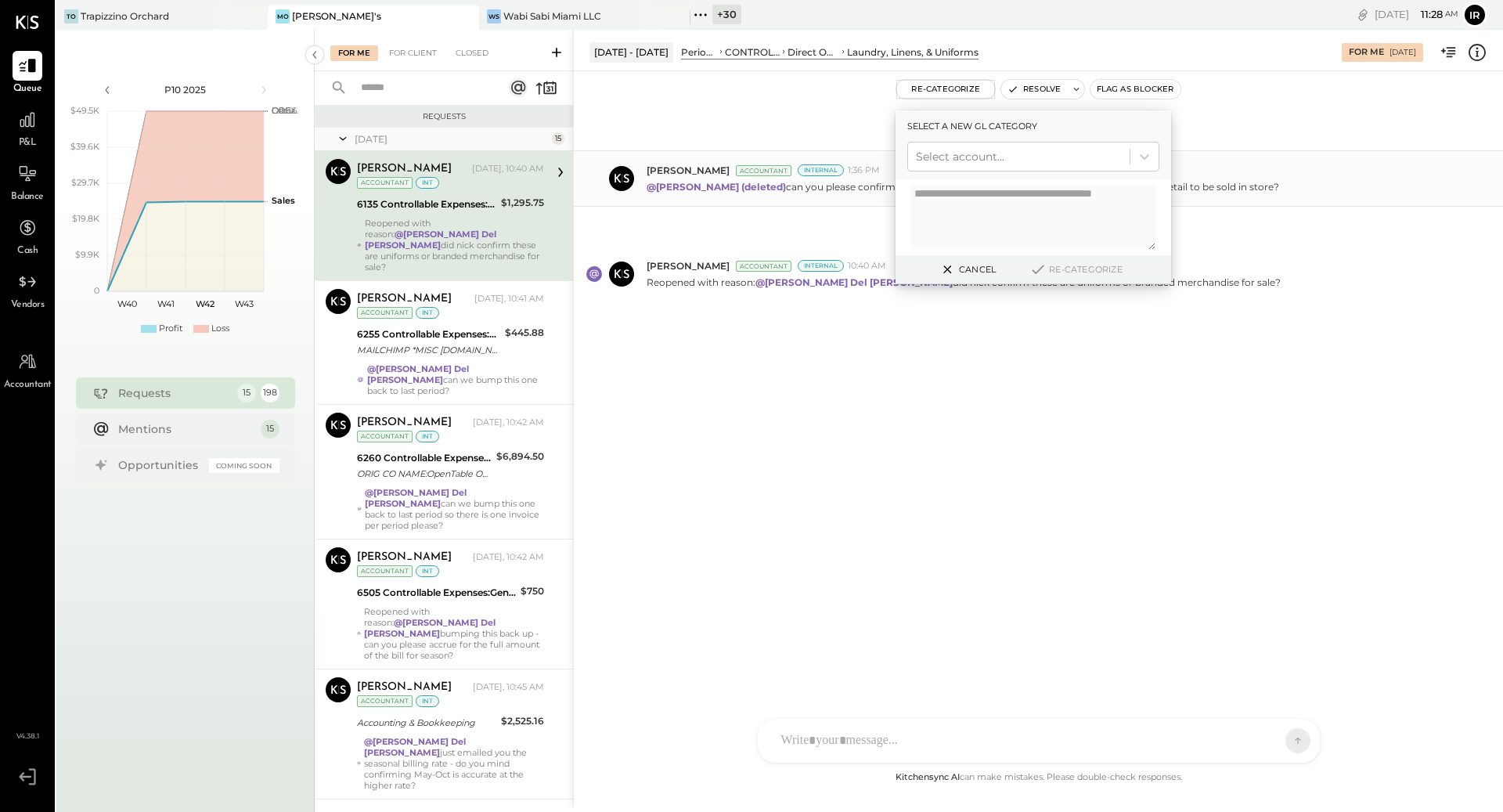
click at [1244, 187] on div "@[PERSON_NAME] (deleted) can you please confirm with [PERSON_NAME] - this looks…" at bounding box center [1068, 185] width 844 height 16
click at [975, 276] on button "Cancel" at bounding box center [967, 269] width 68 height 21
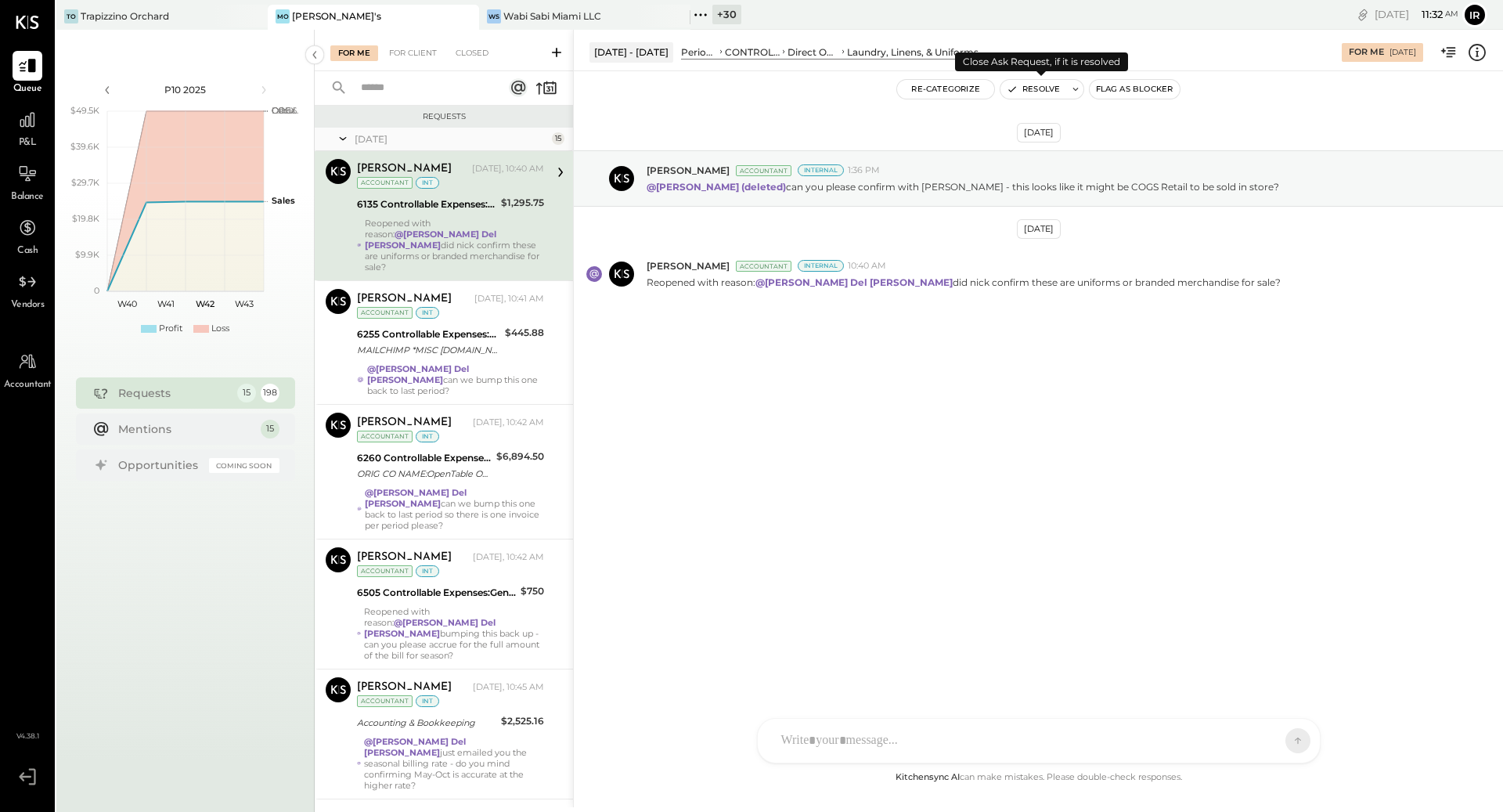
click at [1036, 80] on button "Resolve" at bounding box center [1033, 89] width 66 height 19
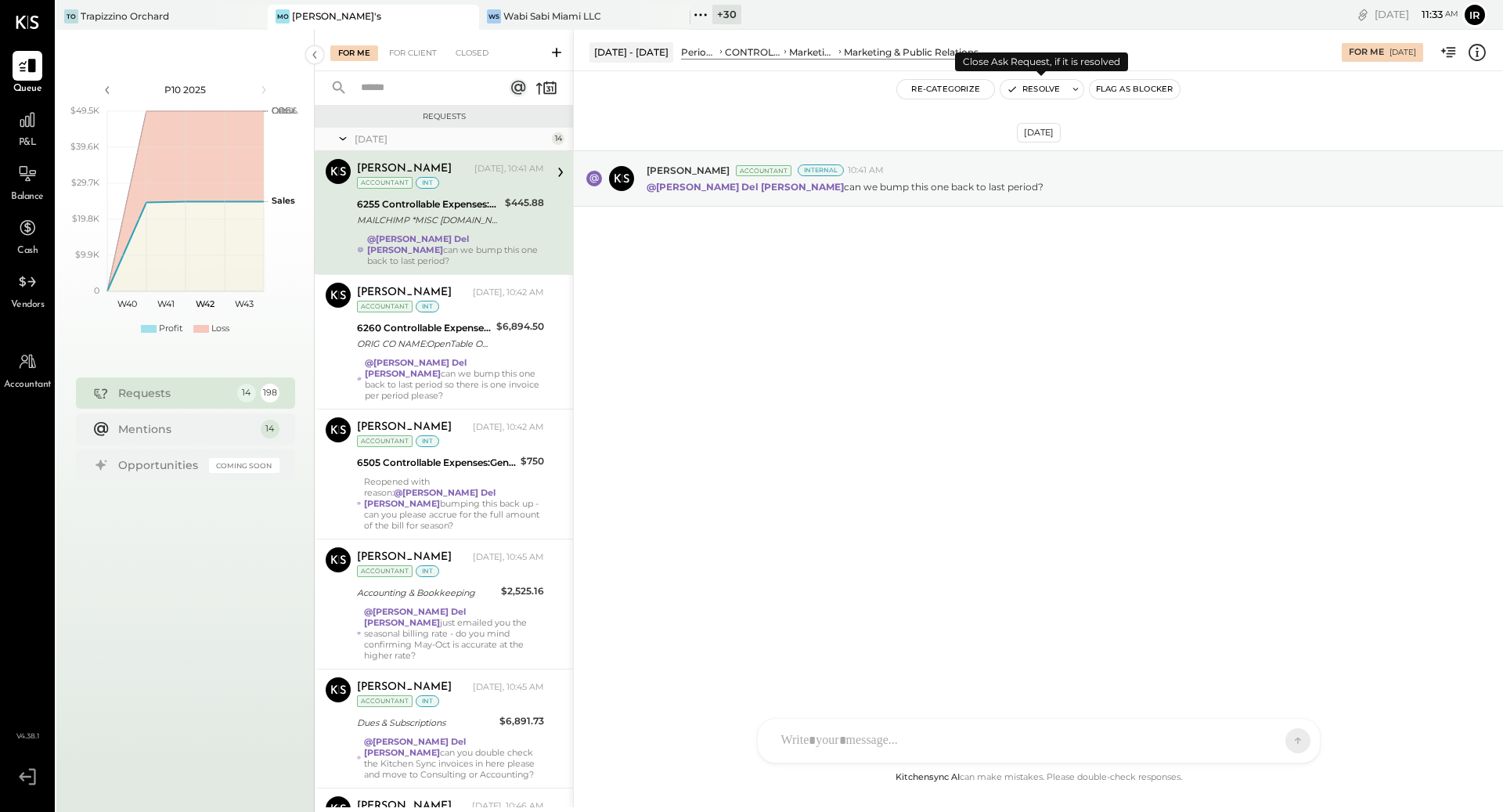
click at [1027, 88] on button "Resolve" at bounding box center [1033, 89] width 66 height 19
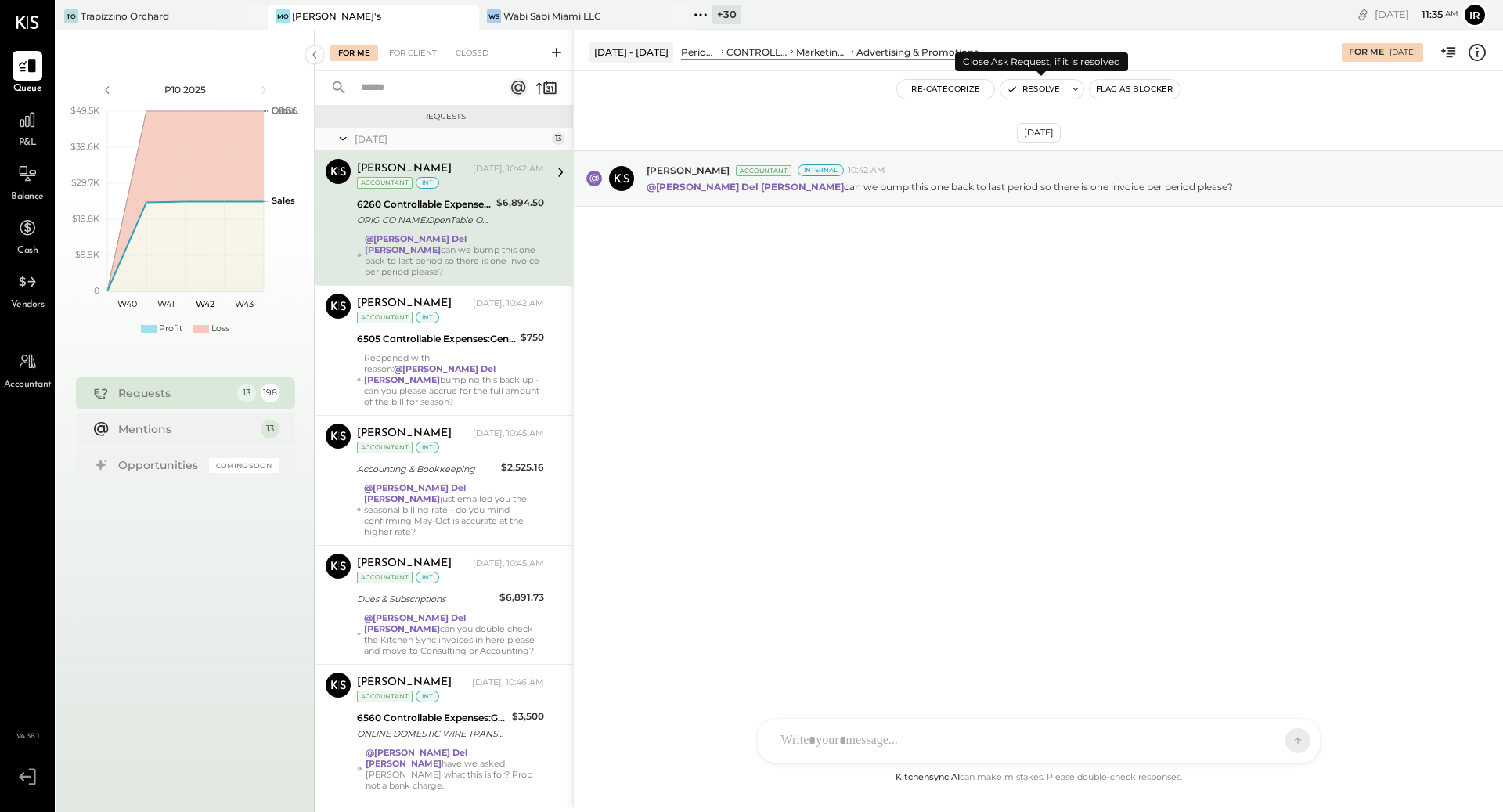
click at [1048, 85] on button "Resolve" at bounding box center [1033, 89] width 66 height 19
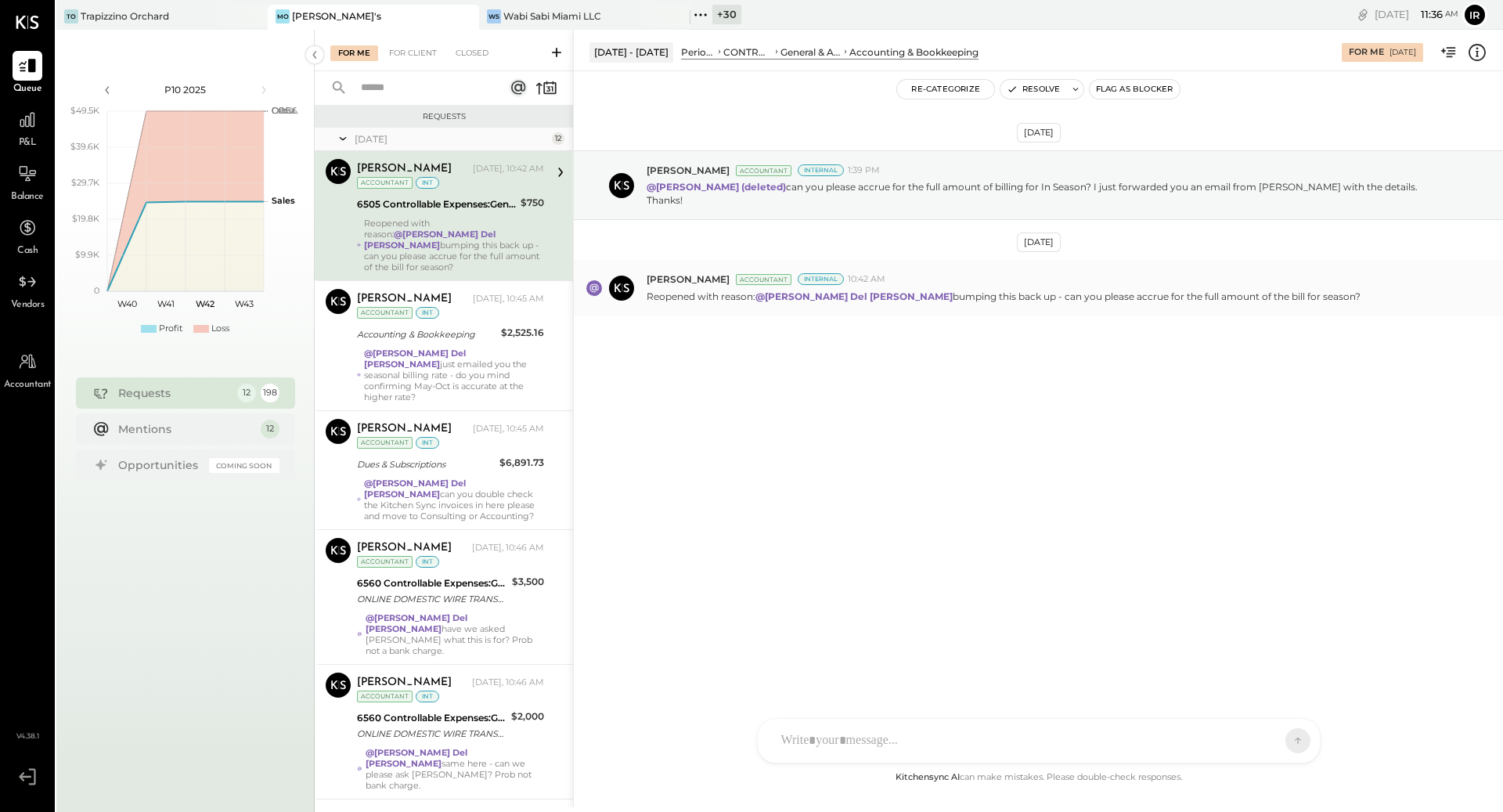
drag, startPoint x: 640, startPoint y: 278, endPoint x: 1034, endPoint y: 294, distance: 394.3
click at [1034, 294] on div "[PERSON_NAME] Accountant Internal 10:42 AM Reopened with reason: @[PERSON_NAME]…" at bounding box center [1039, 287] width 930 height 55
copy p "Reopened with reason: @[PERSON_NAME] Del [PERSON_NAME] bumping this back up - c…"
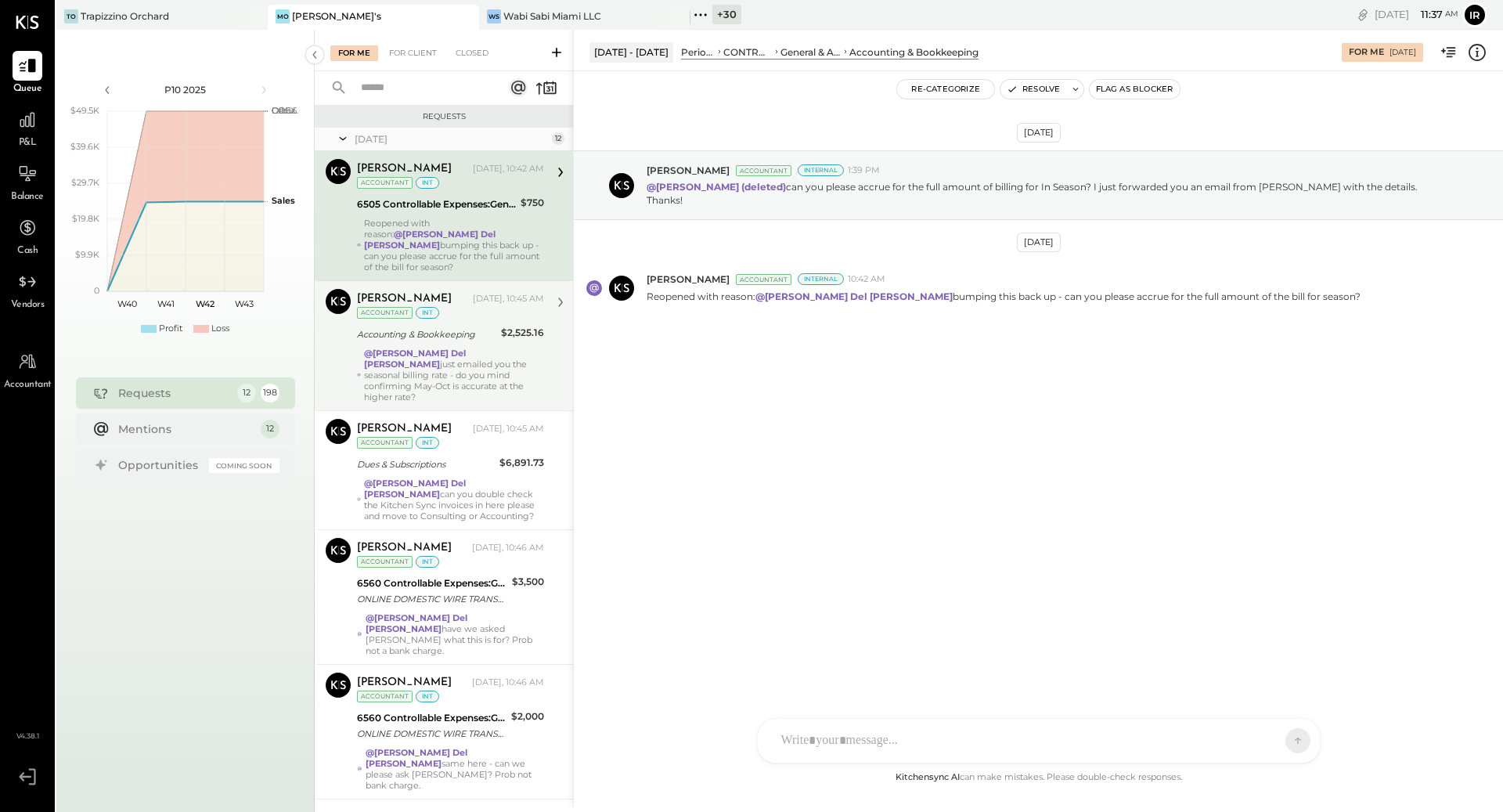
click at [443, 360] on div "@[PERSON_NAME] Del [PERSON_NAME] just emailed you the seasonal billing rate - d…" at bounding box center [454, 375] width 180 height 55
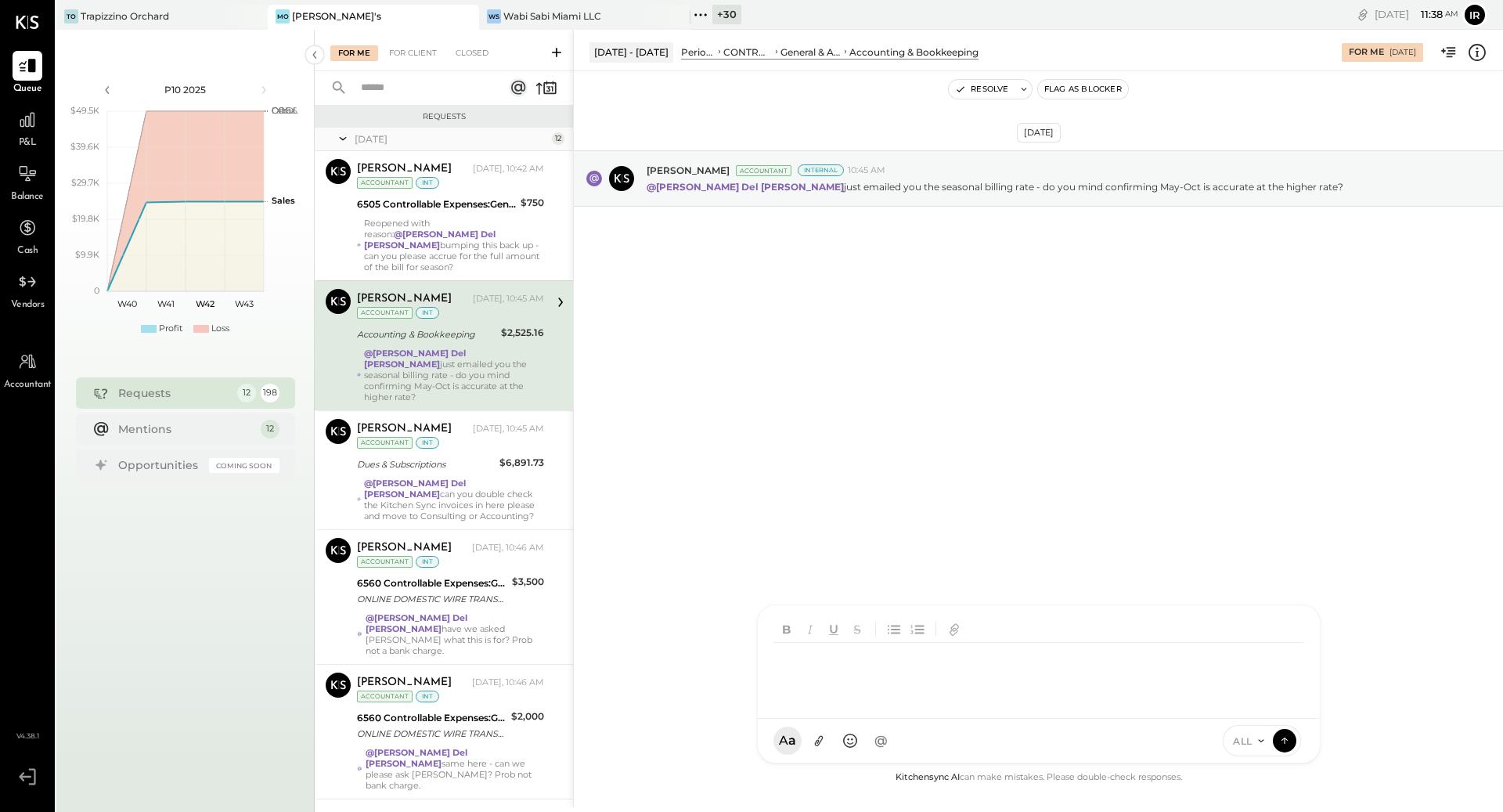
click at [890, 748] on div "N nick ID [PERSON_NAME] Del [PERSON_NAME] [PERSON_NAME] [PERSON_NAME] E [PERSON…" at bounding box center [1039, 683] width 564 height 159
click at [1279, 743] on icon at bounding box center [1285, 739] width 14 height 15
click at [1008, 90] on button "Resolve" at bounding box center [982, 89] width 66 height 19
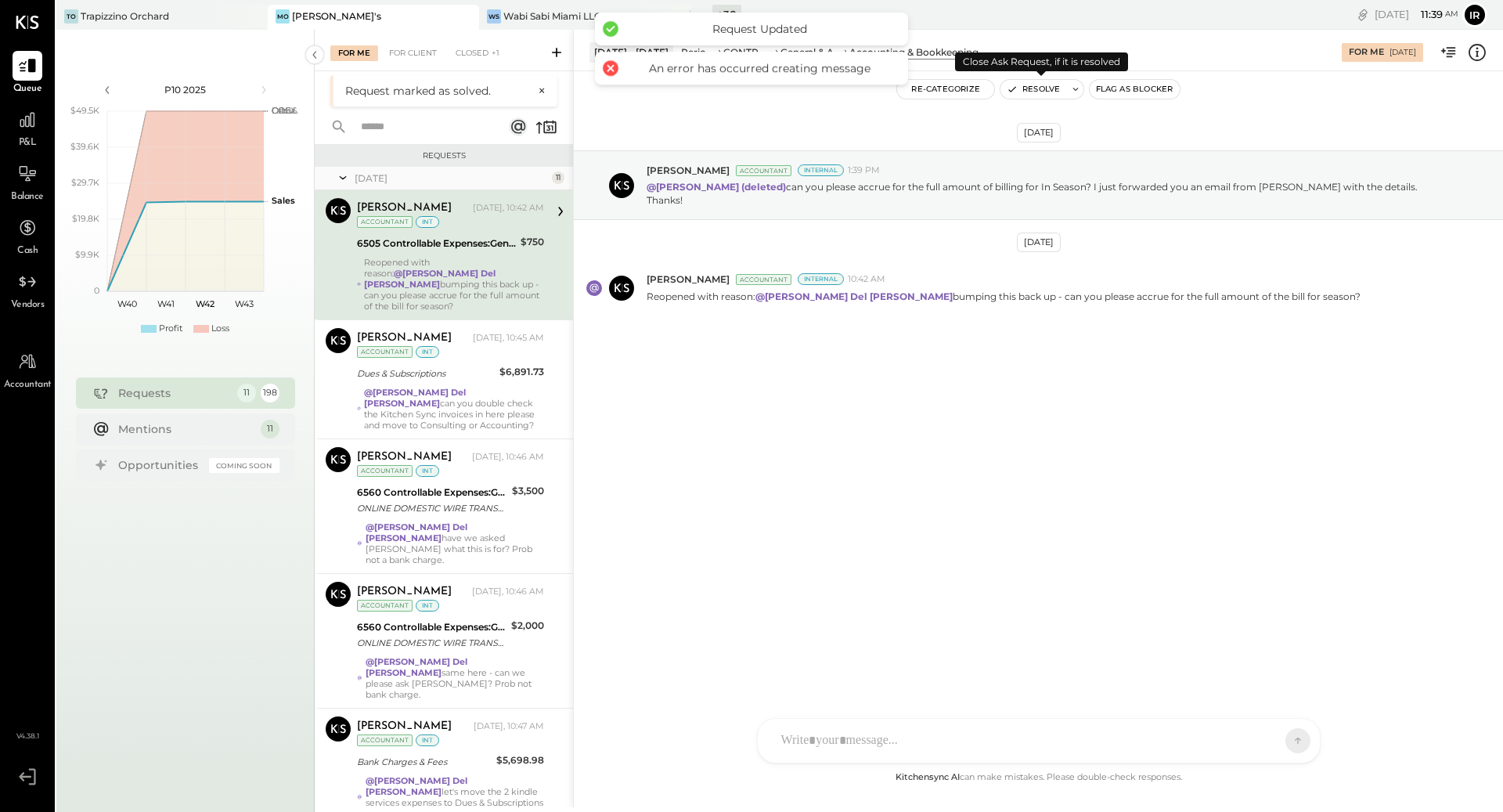
click at [1030, 93] on button "Resolve" at bounding box center [1033, 89] width 66 height 19
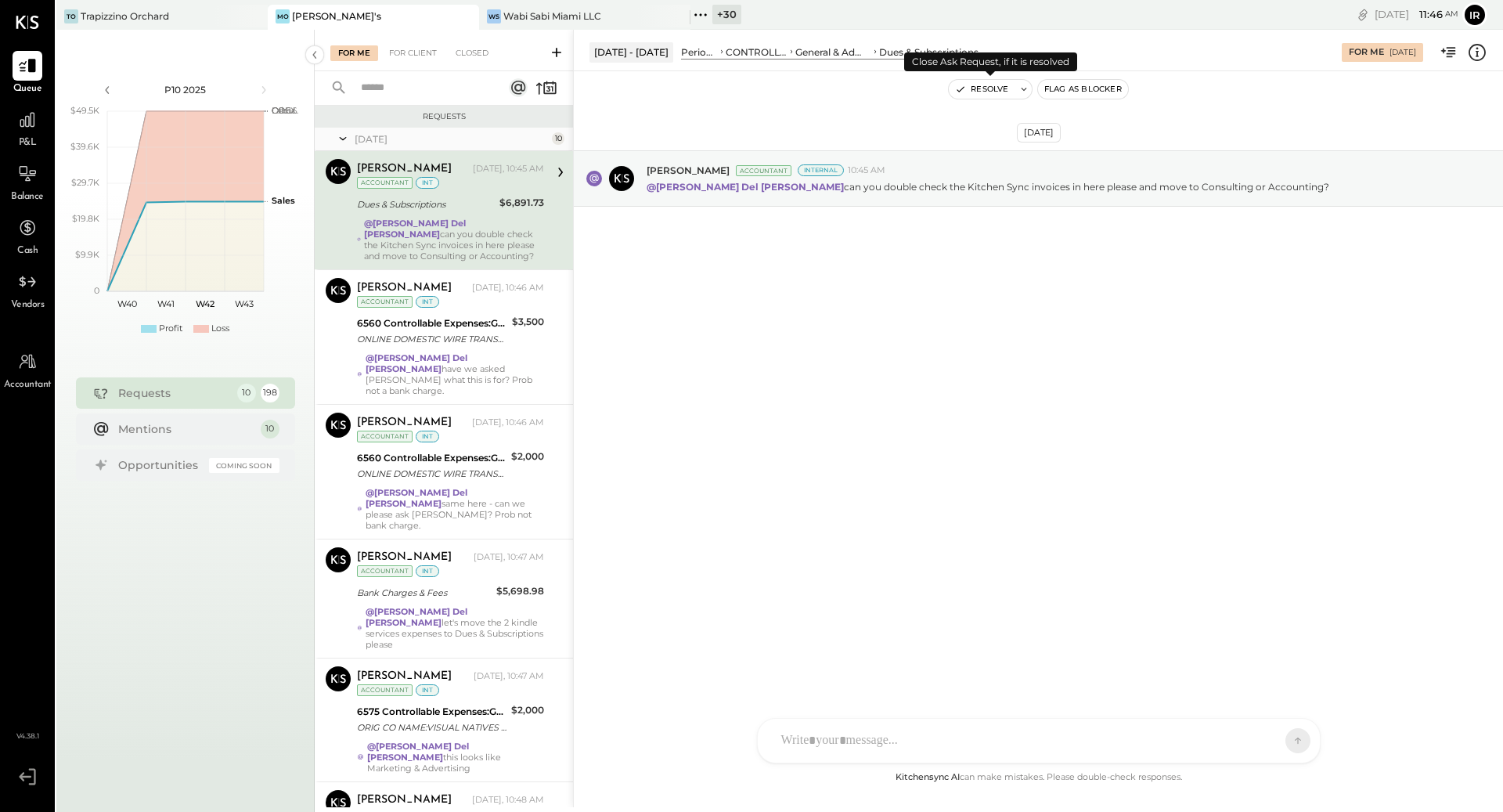
click at [991, 87] on button "Resolve" at bounding box center [982, 89] width 66 height 19
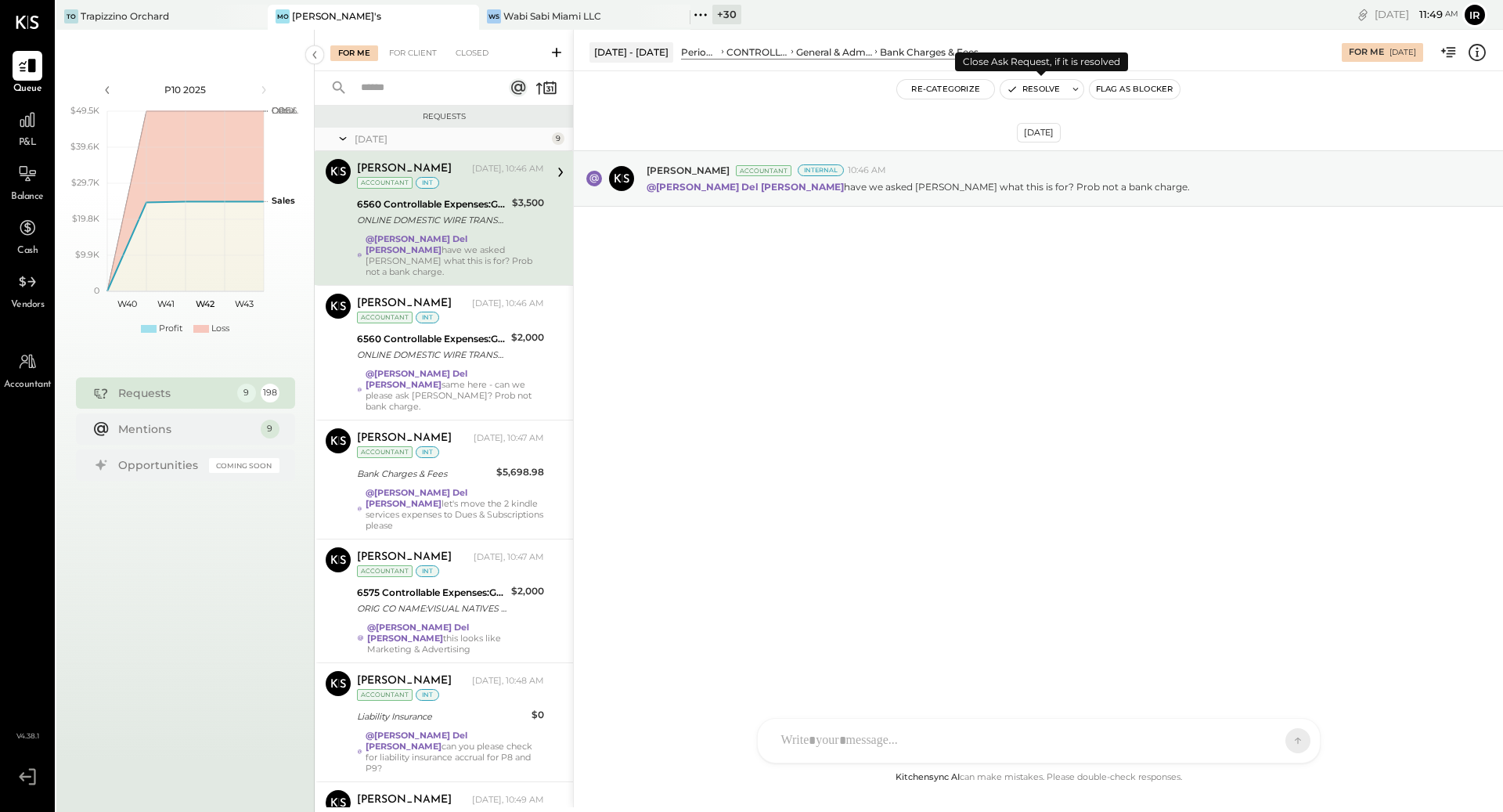
click at [1023, 88] on button "Resolve" at bounding box center [1033, 89] width 66 height 19
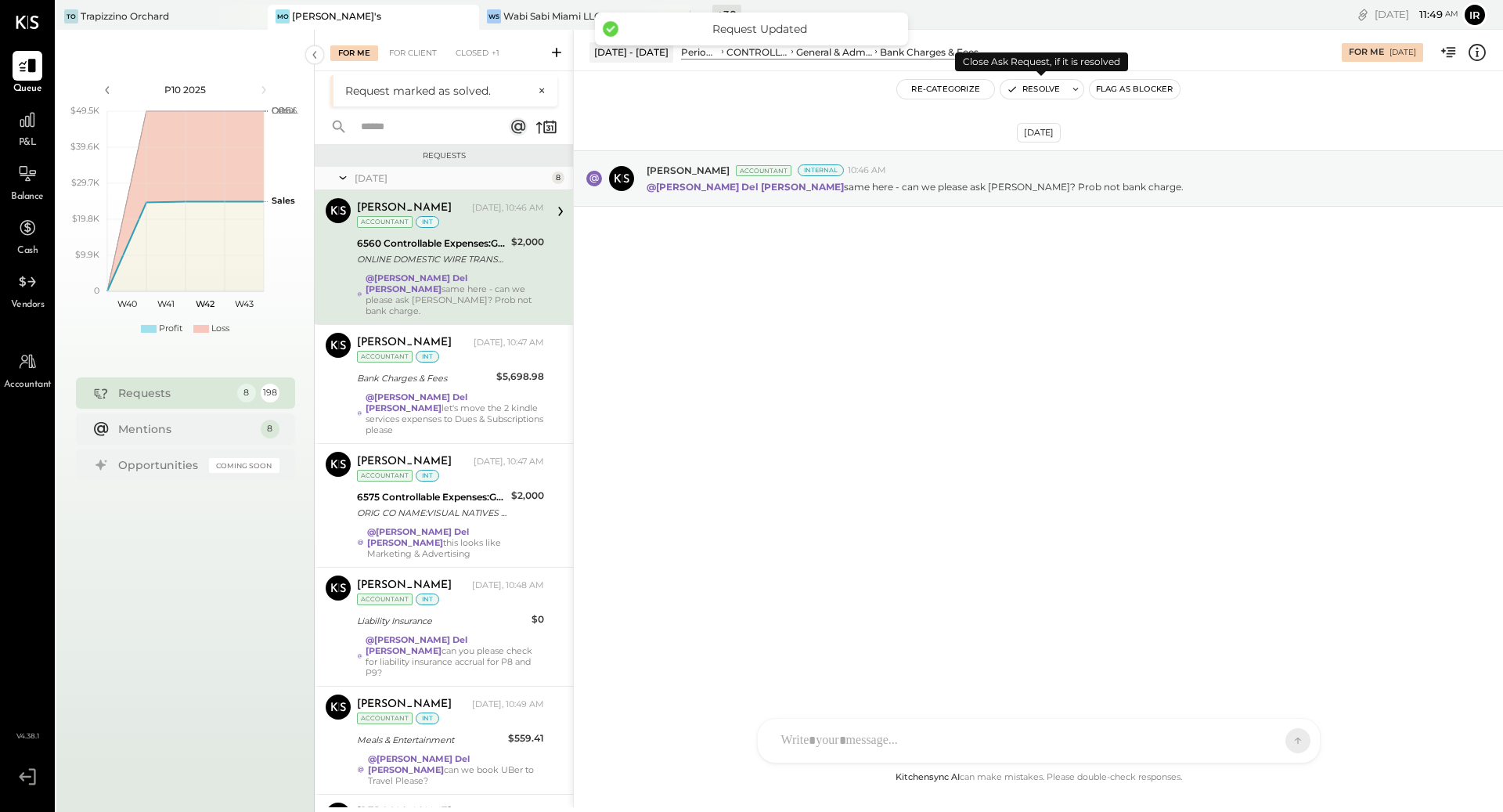
click at [1034, 90] on button "Resolve" at bounding box center [1033, 89] width 66 height 19
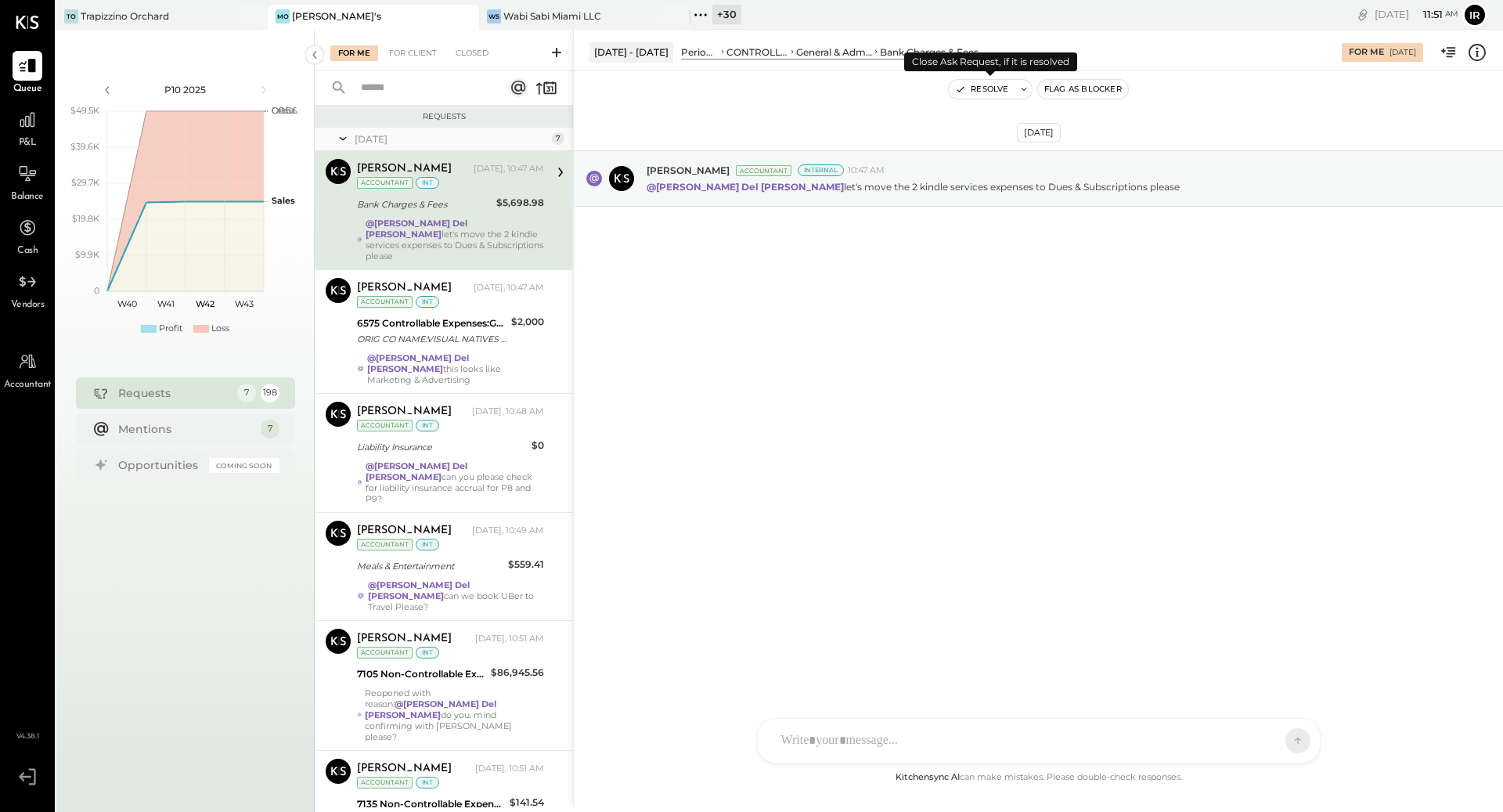
click at [985, 93] on button "Resolve" at bounding box center [982, 89] width 66 height 19
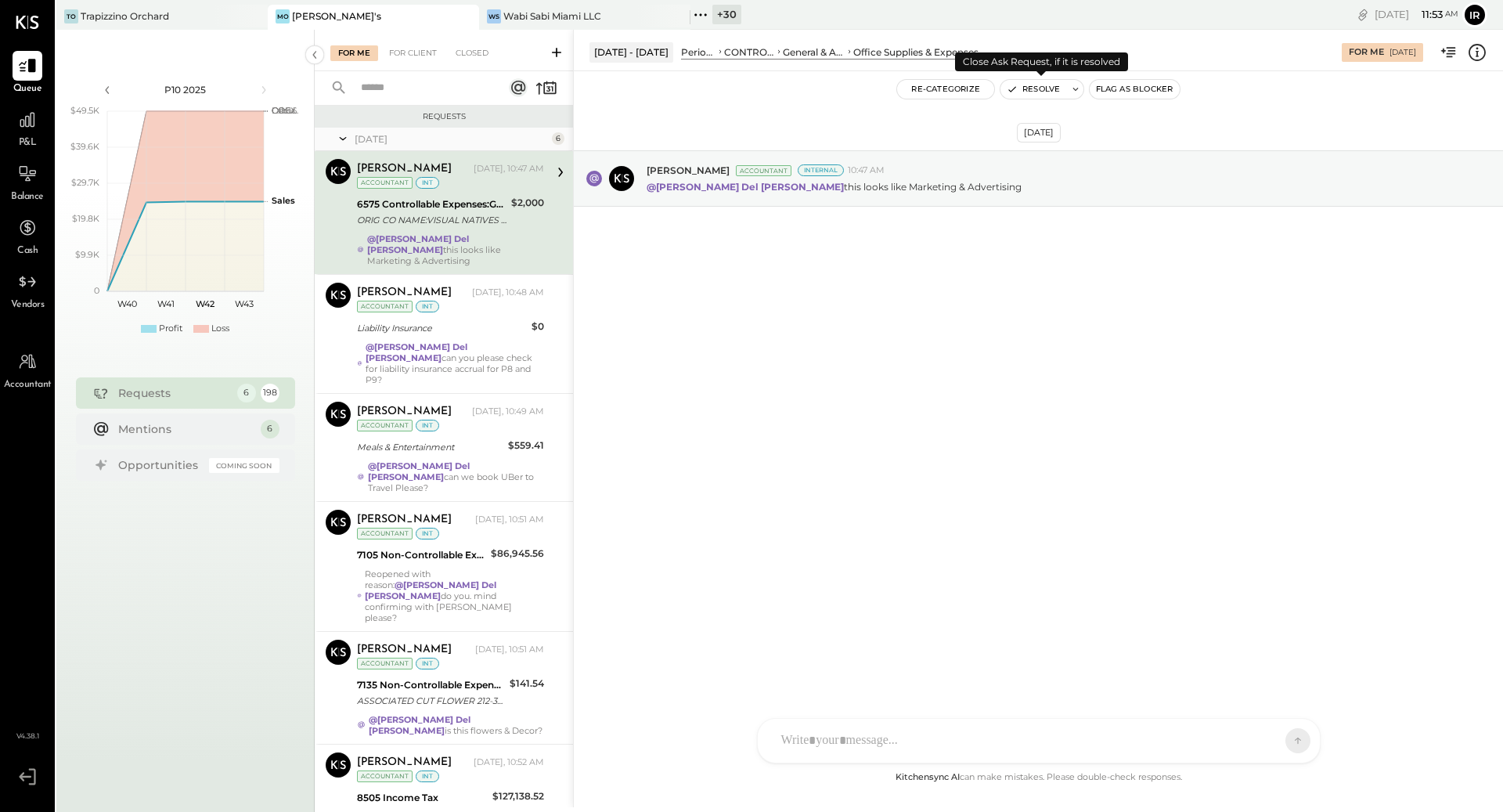
click at [1036, 88] on button "Resolve" at bounding box center [1033, 89] width 66 height 19
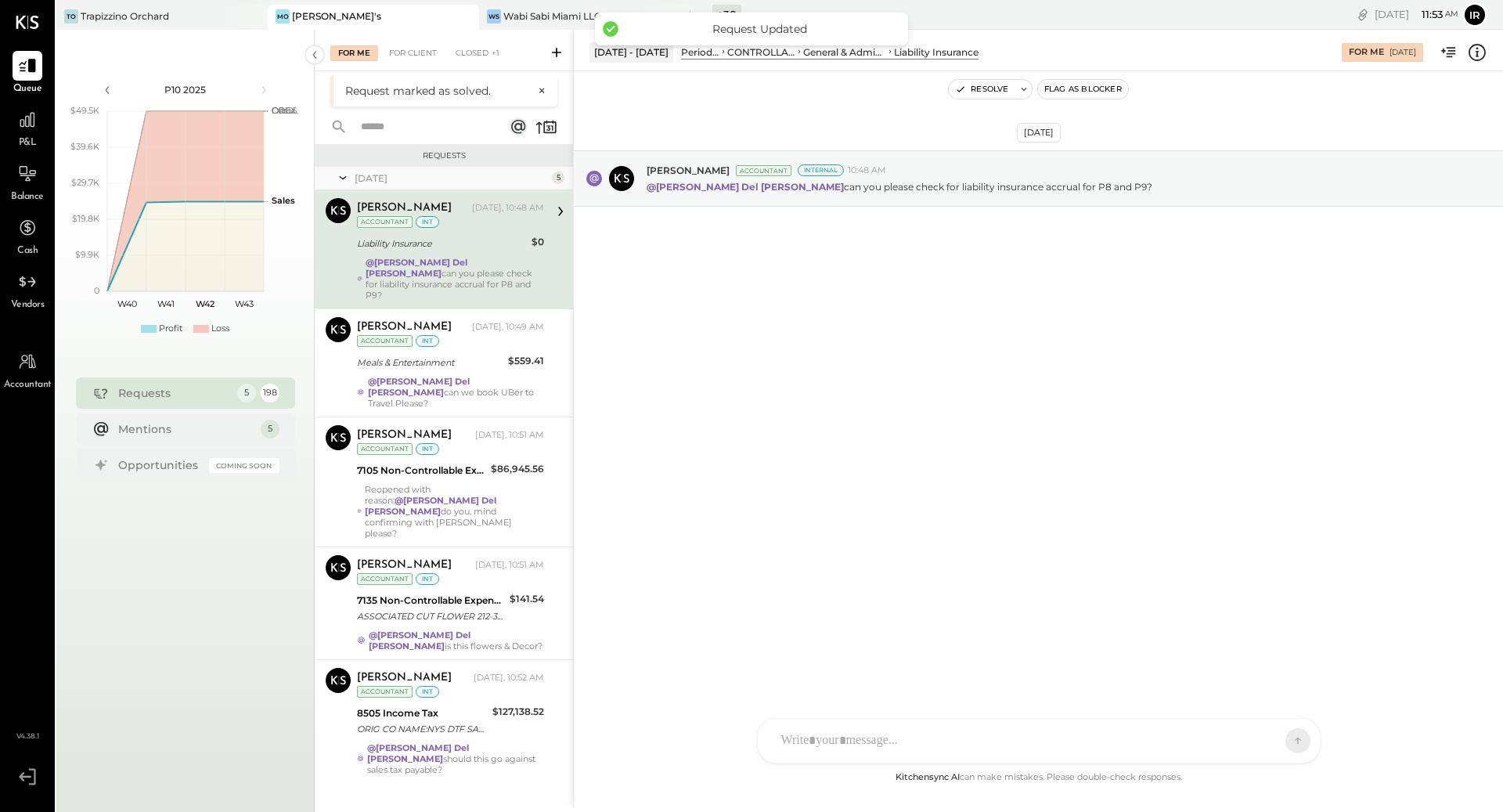
click at [473, 236] on div "Liability Insurance" at bounding box center [442, 242] width 170 height 15
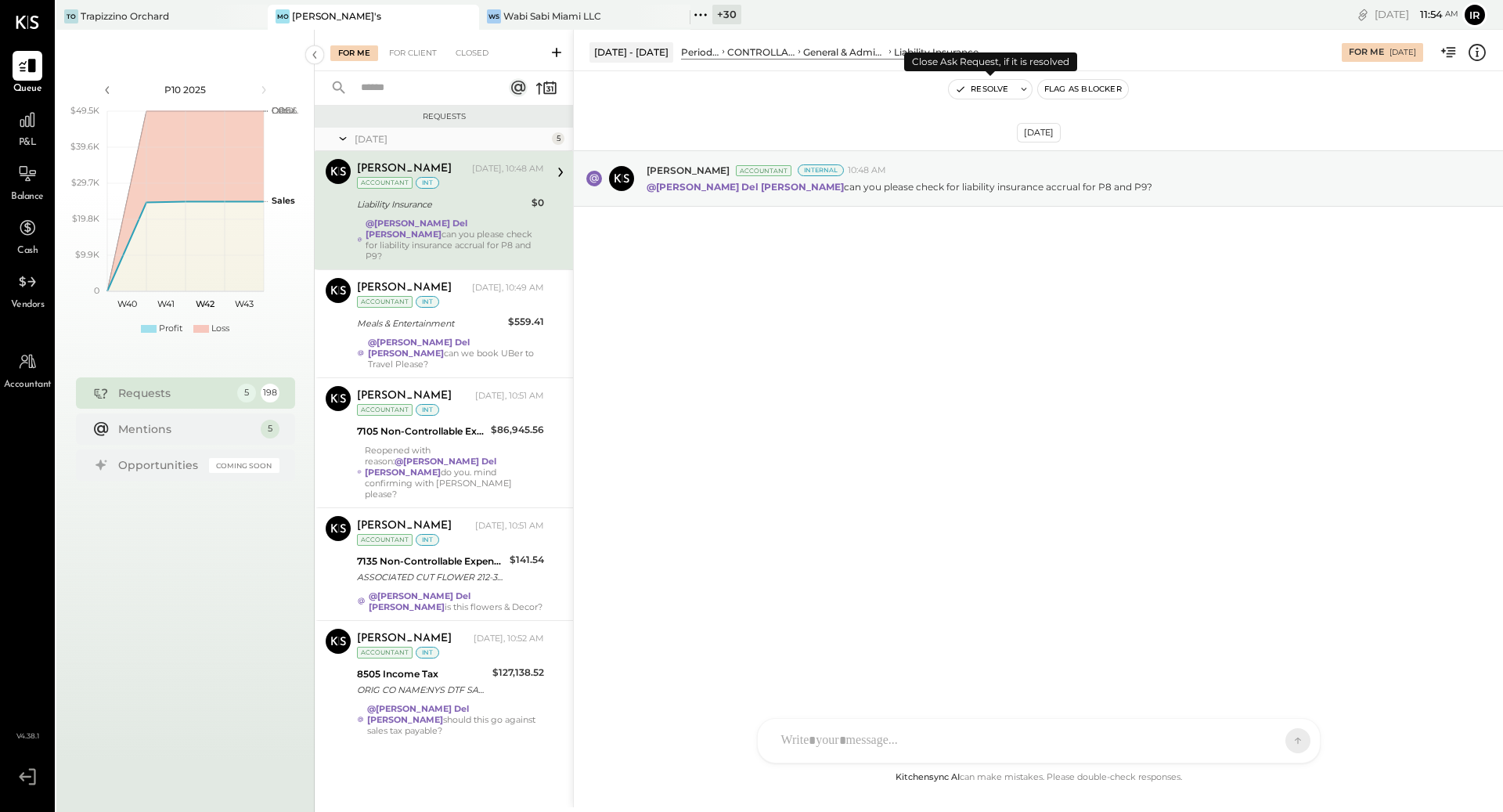
click at [1003, 95] on button "Resolve" at bounding box center [982, 89] width 66 height 19
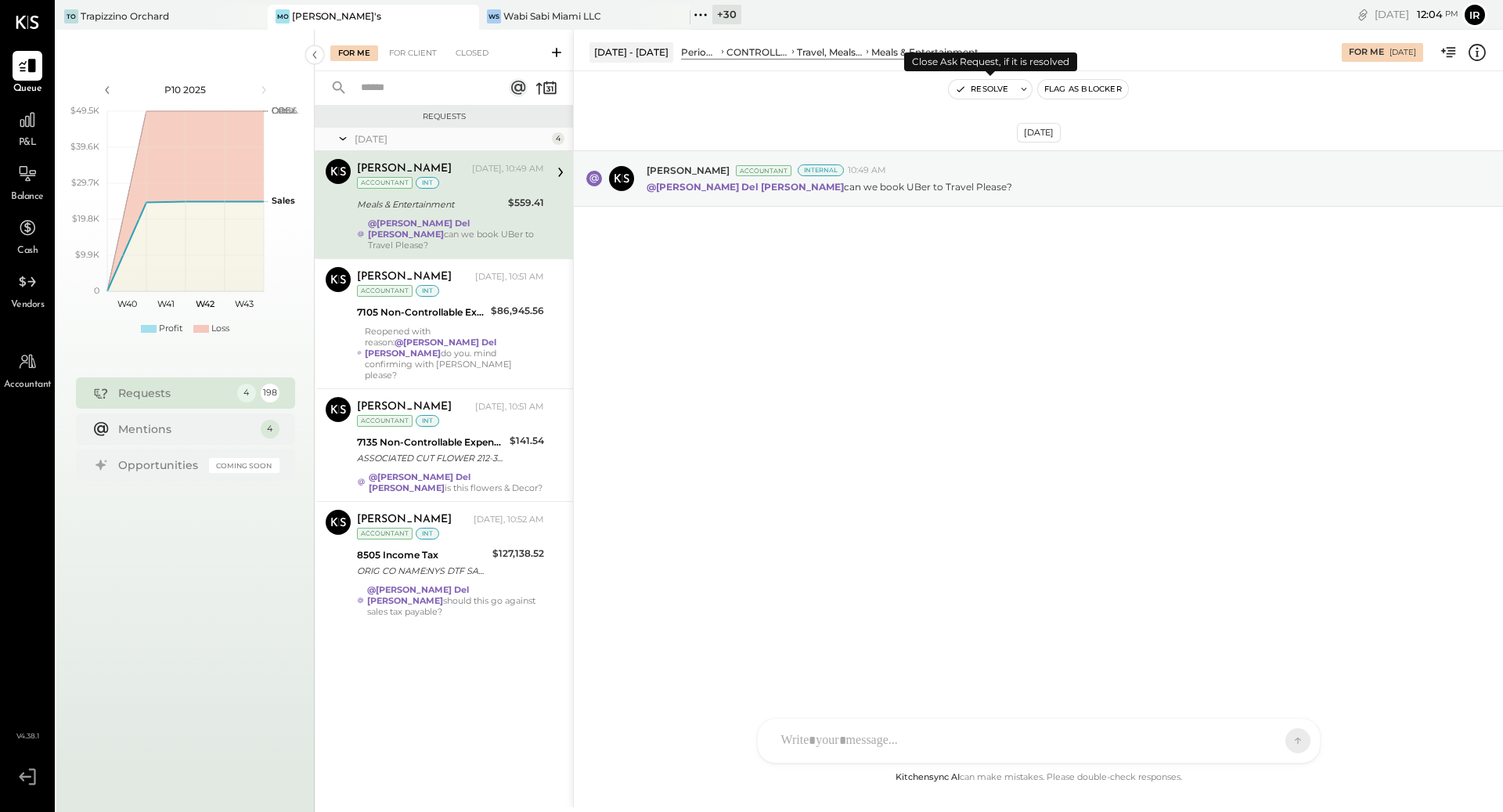
click at [977, 88] on button "Resolve" at bounding box center [982, 89] width 66 height 19
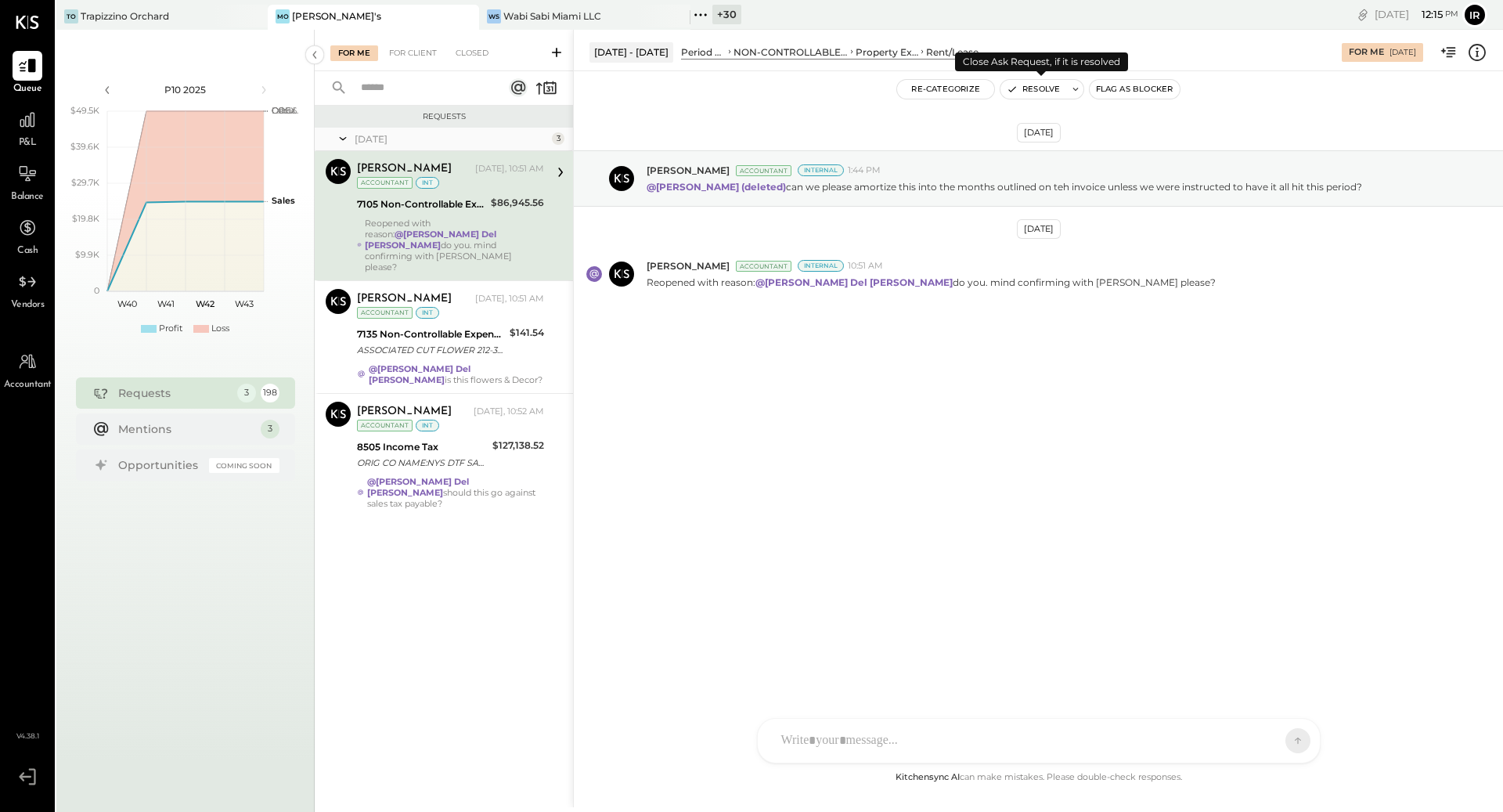
click at [1036, 91] on button "Resolve" at bounding box center [1033, 89] width 66 height 19
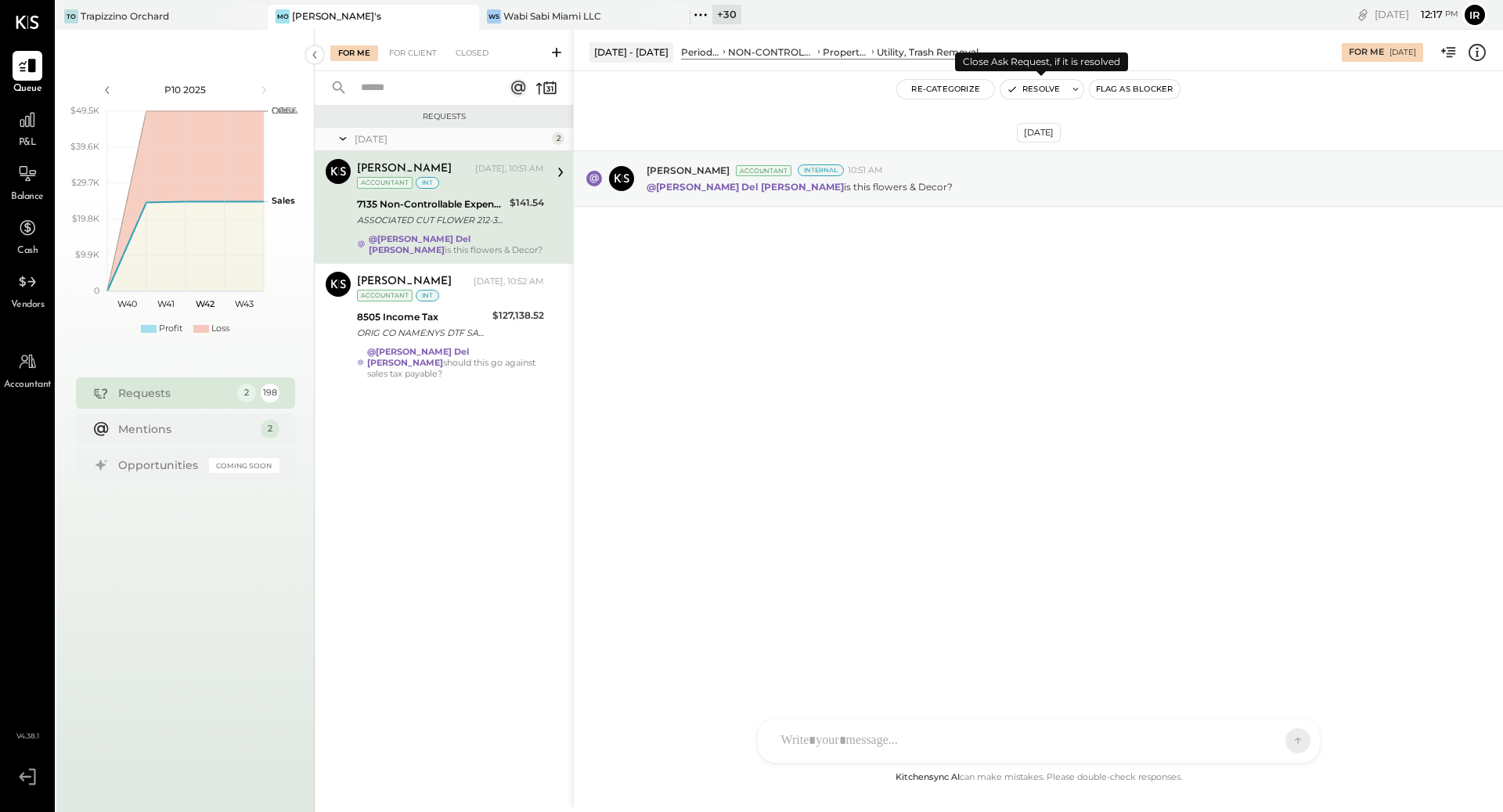
click at [1034, 87] on button "Resolve" at bounding box center [1033, 89] width 66 height 19
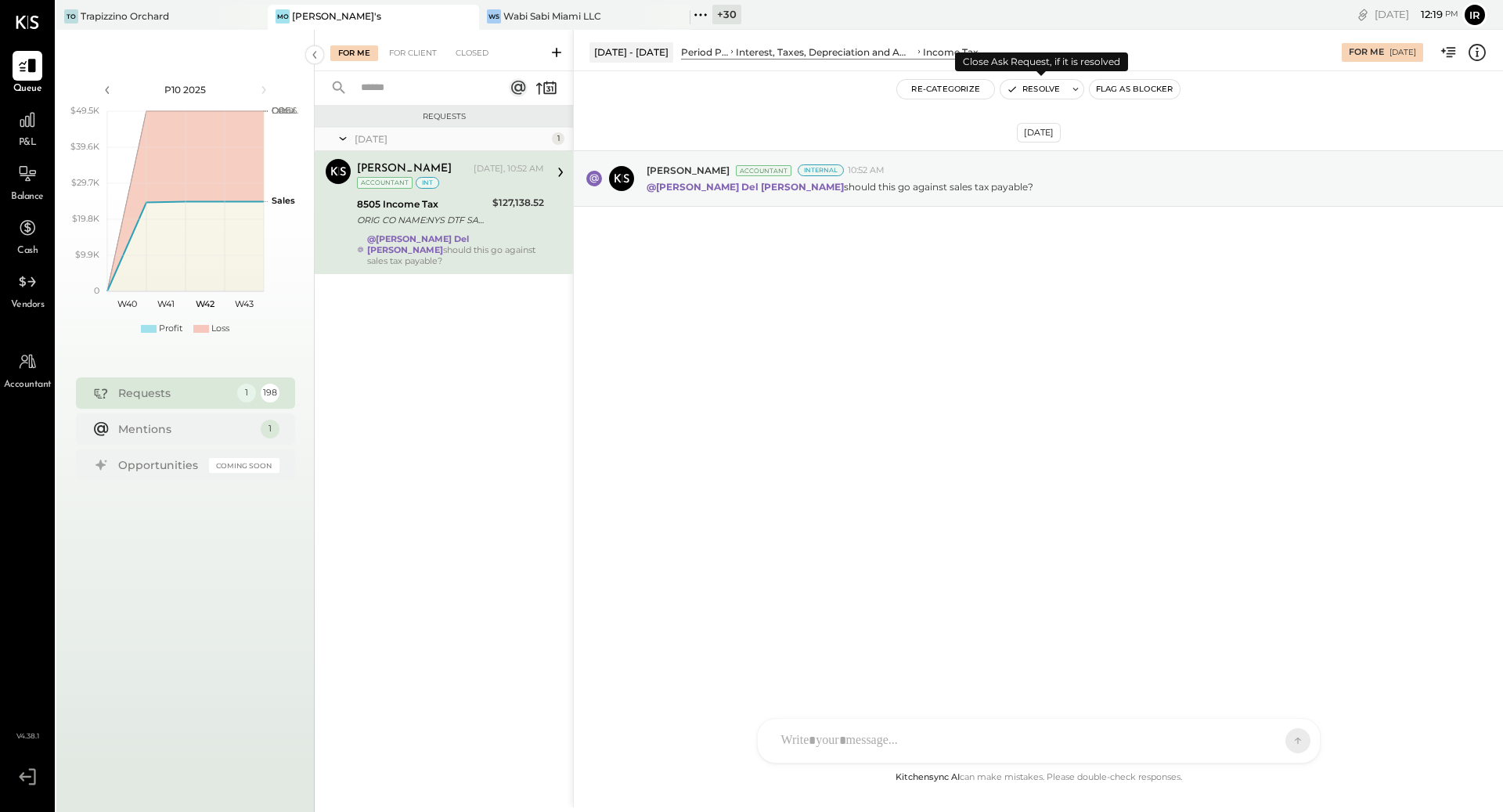
click at [1039, 87] on button "Resolve" at bounding box center [1033, 89] width 66 height 19
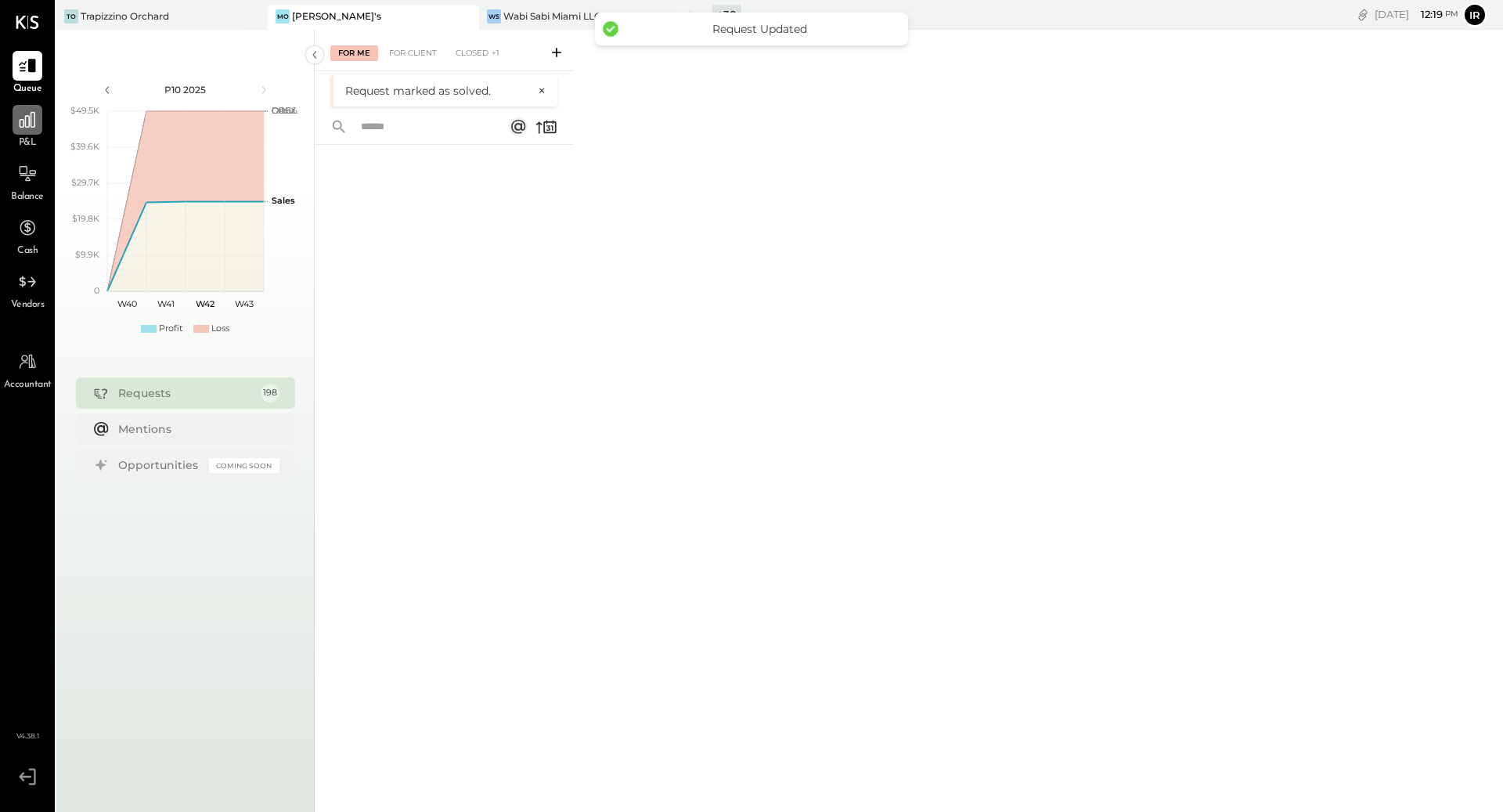
click at [27, 128] on icon at bounding box center [27, 120] width 21 height 21
